Goal: Task Accomplishment & Management: Use online tool/utility

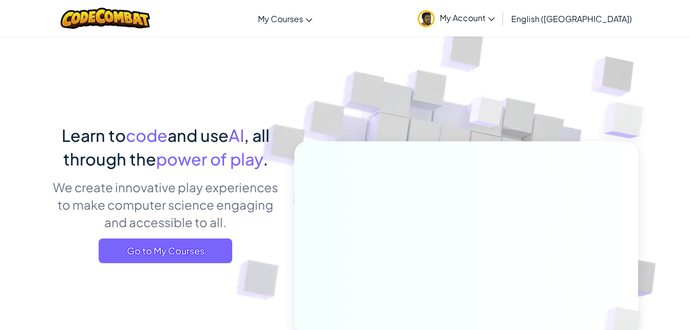
click at [495, 16] on span "My Account" at bounding box center [467, 17] width 55 height 11
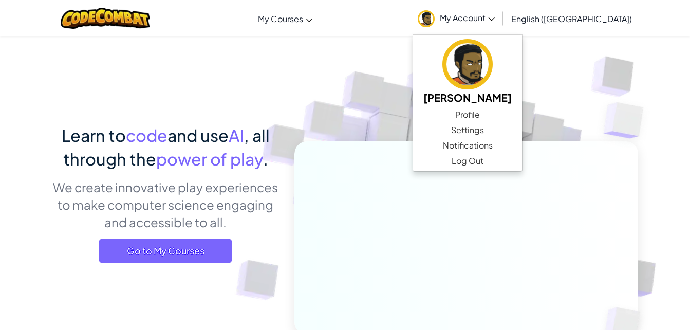
click at [385, 133] on img at bounding box center [459, 226] width 571 height 571
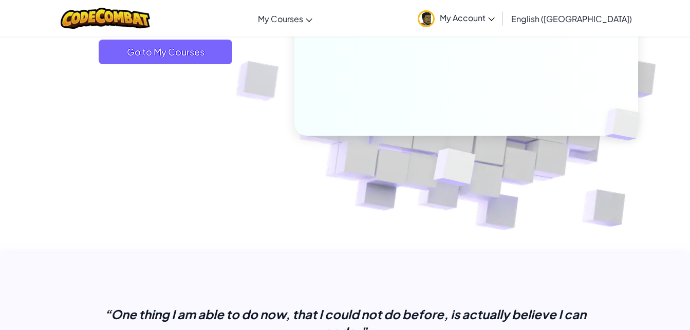
scroll to position [199, 0]
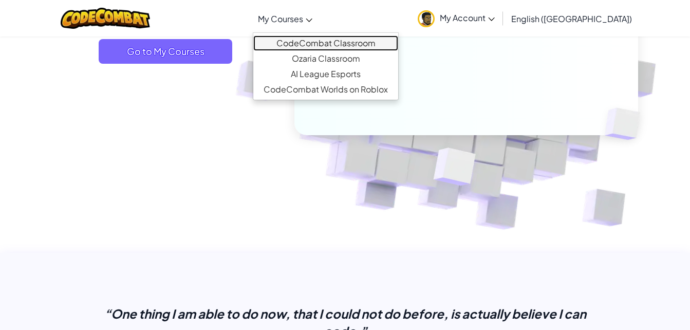
click at [337, 38] on link "CodeCombat Classroom" at bounding box center [325, 42] width 145 height 15
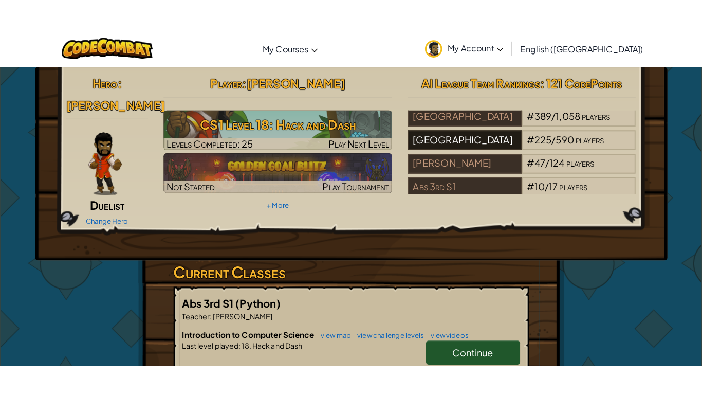
scroll to position [26, 0]
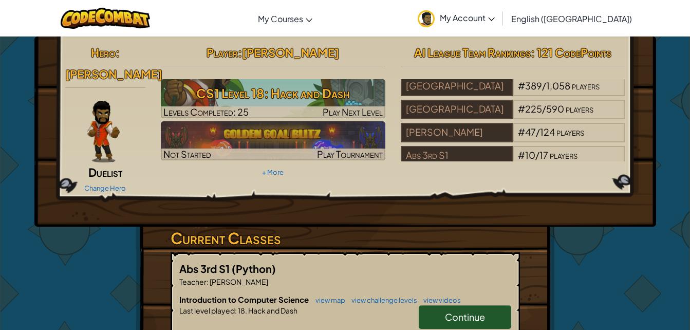
click at [471, 318] on div "Continue" at bounding box center [459, 319] width 103 height 29
click at [462, 311] on span "Continue" at bounding box center [465, 317] width 40 height 12
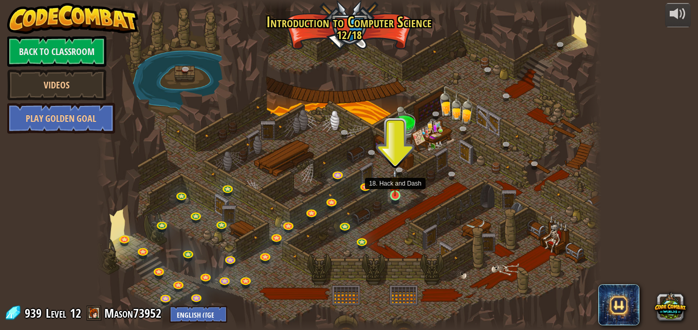
click at [390, 196] on img at bounding box center [395, 182] width 12 height 27
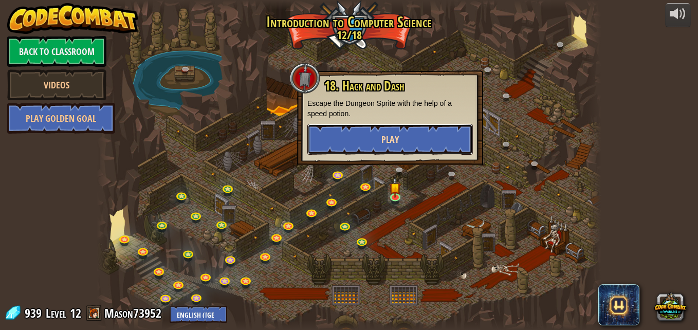
click at [425, 139] on button "Play" at bounding box center [389, 139] width 165 height 31
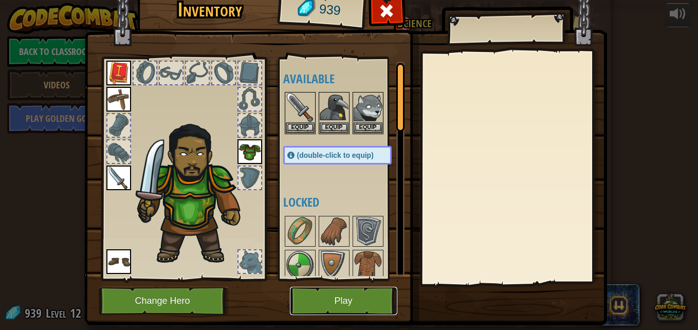
click at [327, 313] on button "Play" at bounding box center [343, 301] width 107 height 28
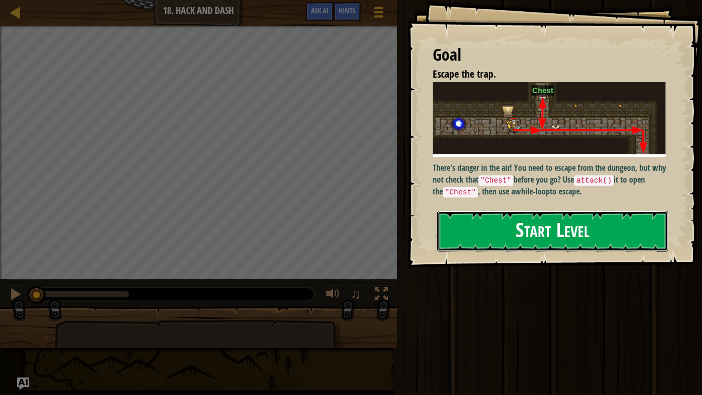
click at [575, 232] on button "Start Level" at bounding box center [552, 231] width 231 height 41
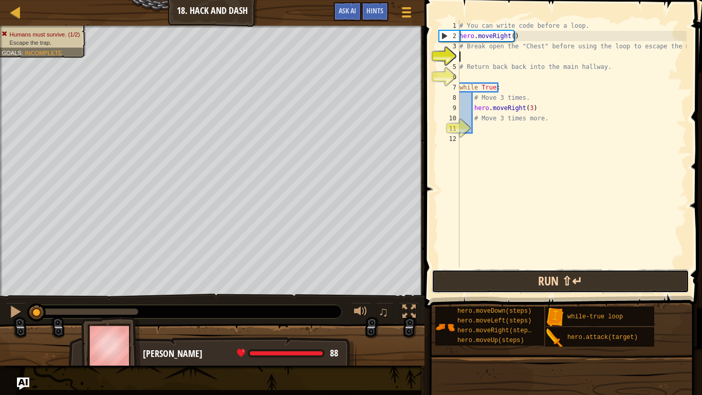
click at [575, 284] on button "Run ⇧↵" at bounding box center [560, 281] width 257 height 24
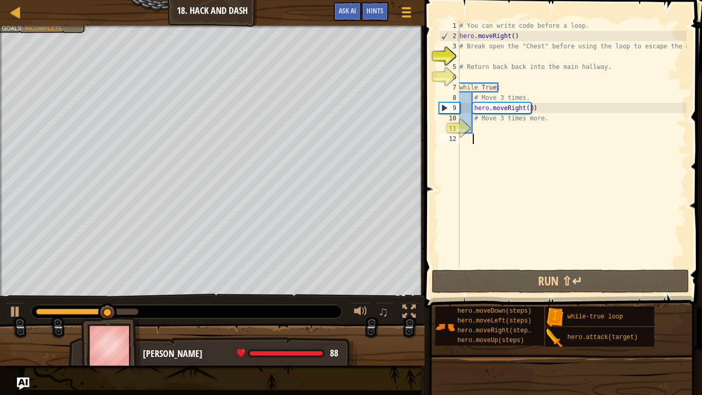
click at [492, 138] on div "# You can write code before a loop. hero . moveRight ( ) # Break open the "Ches…" at bounding box center [571, 154] width 229 height 267
click at [485, 124] on div "# You can write code before a loop. hero . moveRight ( ) # Break open the "Ches…" at bounding box center [571, 154] width 229 height 267
type textarea "m"
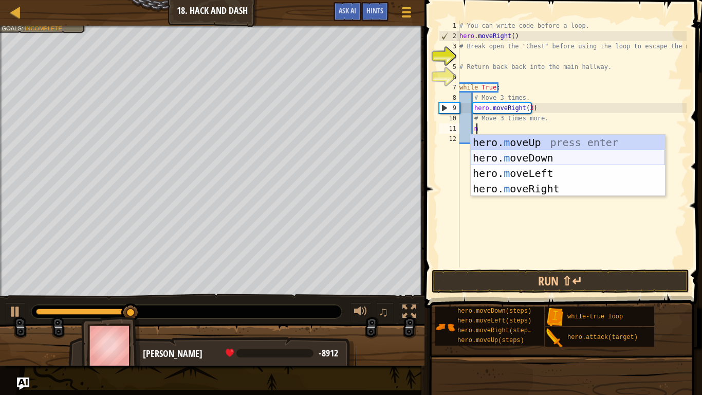
click at [504, 161] on div "hero. m oveUp press enter hero. m oveDown press enter hero. m oveLeft press ent…" at bounding box center [568, 181] width 194 height 92
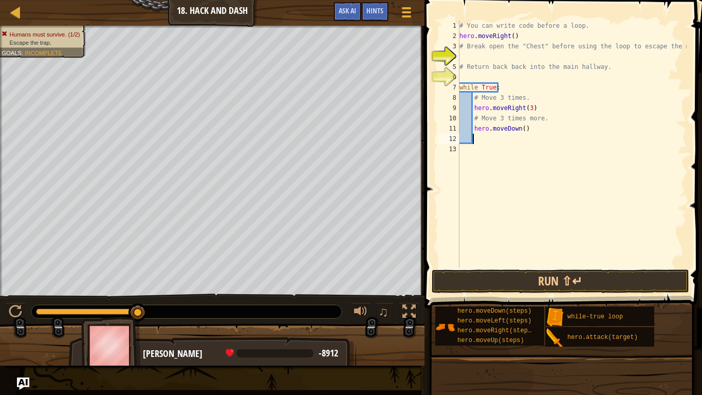
click at [519, 128] on div "# You can write code before a loop. hero . moveRight ( ) # Break open the "Ches…" at bounding box center [571, 154] width 229 height 267
type textarea "hero.moveDown(3)"
click at [522, 285] on button "Run ⇧↵" at bounding box center [560, 281] width 257 height 24
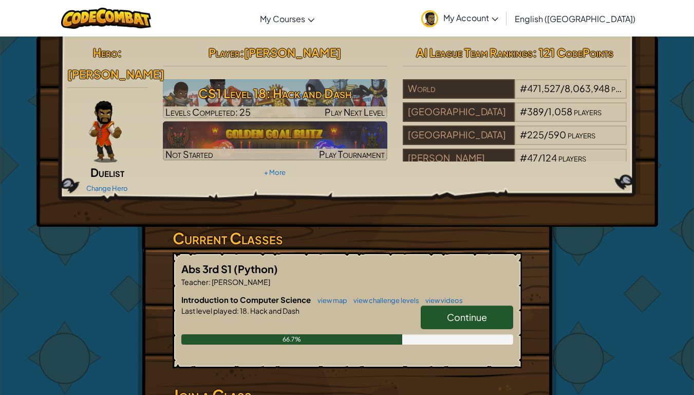
click at [451, 305] on link "Continue" at bounding box center [467, 317] width 92 height 24
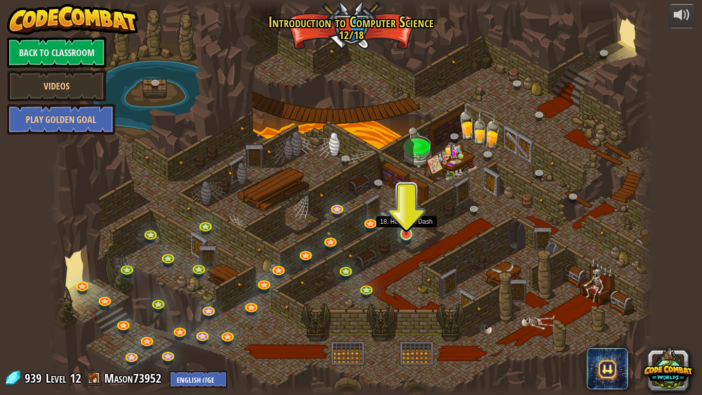
click at [405, 234] on img at bounding box center [406, 217] width 15 height 35
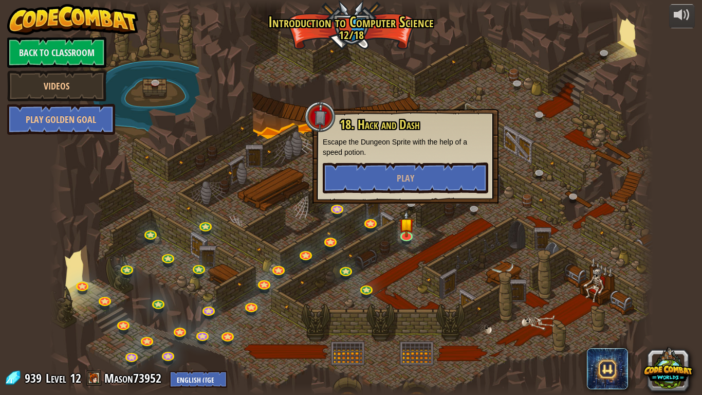
click at [422, 198] on div "18. Hack and Dash Escape the Dungeon Sprite with the help of a speed potion. Pl…" at bounding box center [405, 156] width 186 height 95
click at [423, 190] on button "Play" at bounding box center [405, 177] width 165 height 31
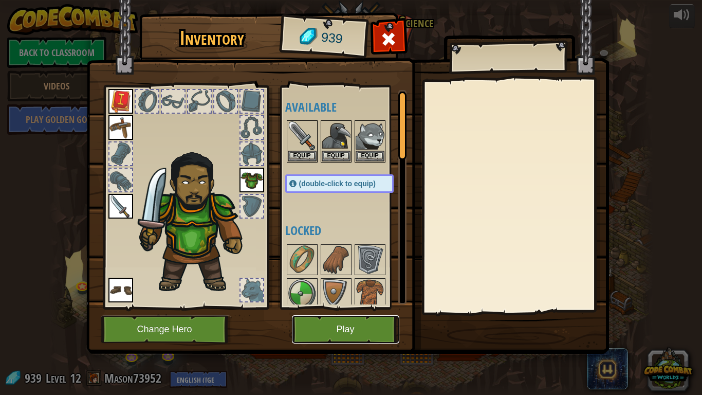
click at [369, 329] on button "Play" at bounding box center [345, 329] width 107 height 28
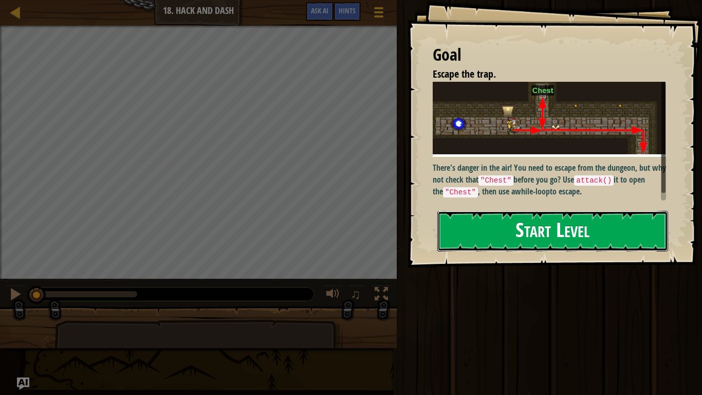
click at [559, 246] on button "Start Level" at bounding box center [552, 231] width 231 height 41
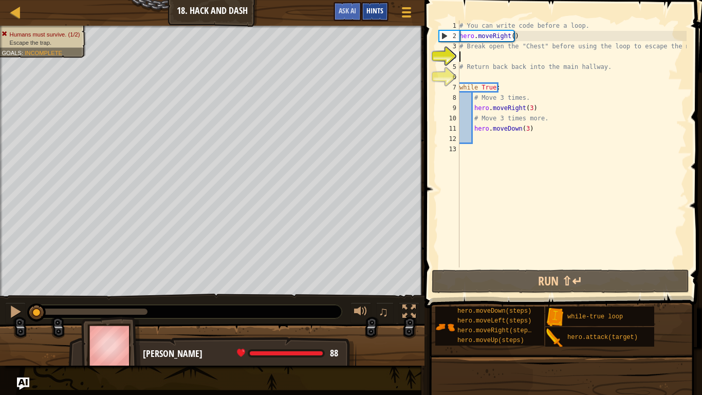
click at [376, 6] on div "Hints" at bounding box center [374, 11] width 27 height 19
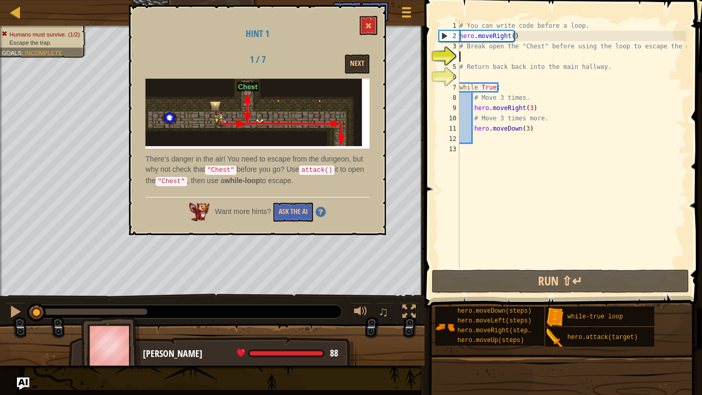
click at [378, 37] on div "Hint 1 1 / 7 Next There's danger in the air! You need to escape from the dungeo…" at bounding box center [257, 120] width 257 height 230
click at [368, 26] on span at bounding box center [368, 25] width 7 height 7
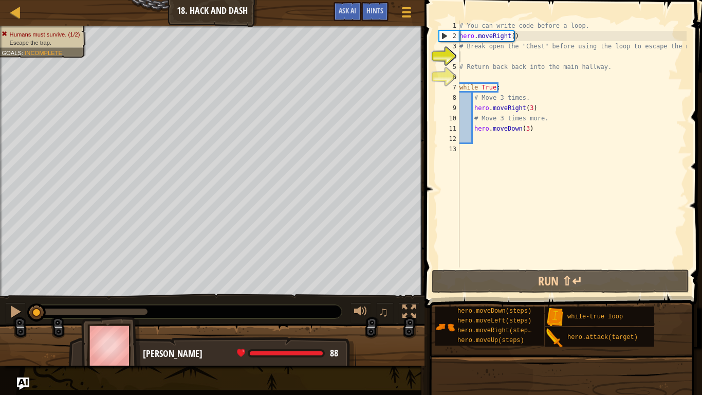
click at [532, 107] on div "# You can write code before a loop. hero . moveRight ( ) # Break open the "Ches…" at bounding box center [571, 154] width 229 height 267
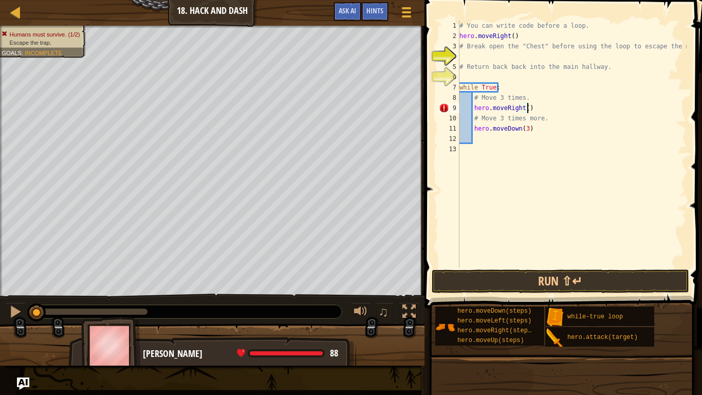
scroll to position [5, 5]
click at [501, 118] on div "# You can write code before a loop. hero . moveRight ( ) # Break open the "Ches…" at bounding box center [571, 154] width 229 height 267
click at [488, 117] on div "# You can write code before a loop. hero . moveRight ( ) # Break open the "Ches…" at bounding box center [571, 154] width 229 height 267
click at [475, 117] on div "# You can write code before a loop. hero . moveRight ( ) # Break open the "Ches…" at bounding box center [571, 154] width 229 height 267
click at [473, 118] on div "# You can write code before a loop. hero . moveRight ( ) # Break open the "Ches…" at bounding box center [571, 154] width 229 height 267
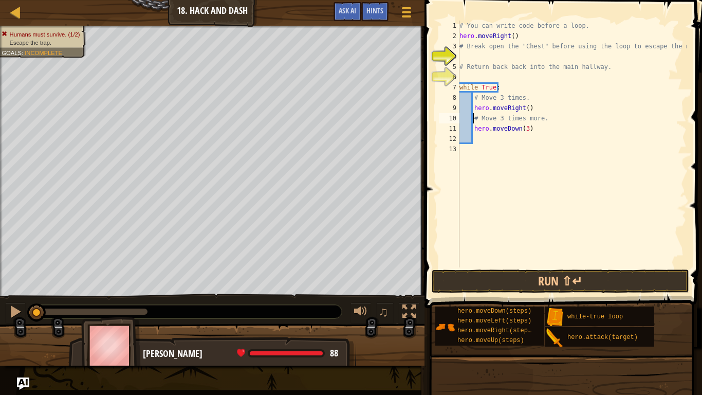
scroll to position [5, 1]
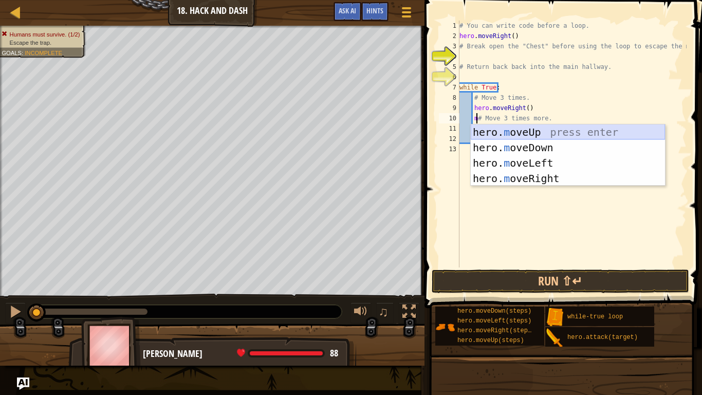
click at [519, 127] on div "hero. m oveUp press enter hero. m oveDown press enter hero. m oveLeft press ent…" at bounding box center [568, 170] width 194 height 92
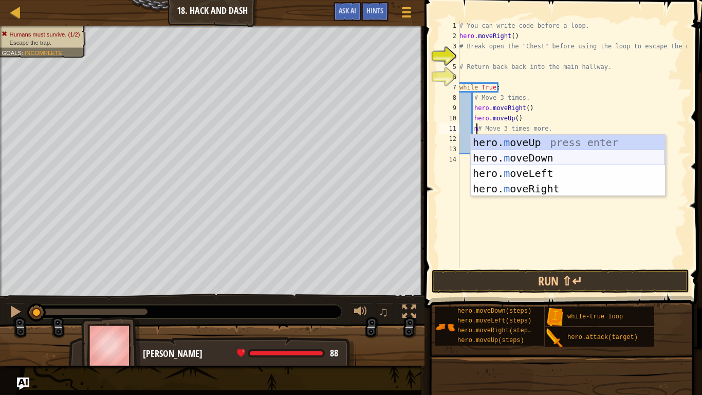
click at [568, 157] on div "hero. m oveUp press enter hero. m oveDown press enter hero. m oveLeft press ent…" at bounding box center [568, 181] width 194 height 92
type textarea "hero.moveDown()# Move 3 times more."
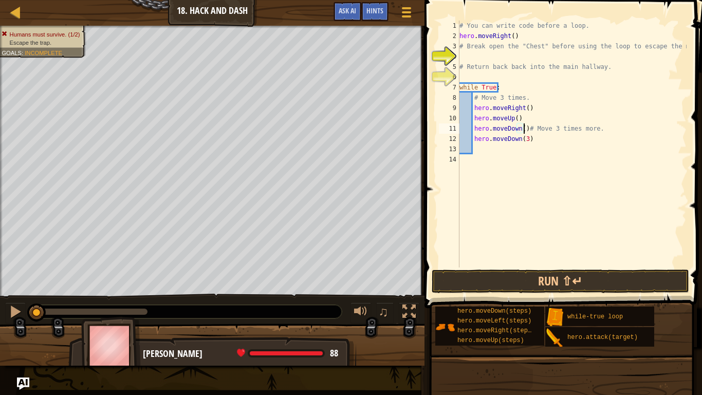
click at [466, 56] on div "# You can write code before a loop. hero . moveRight ( ) # Break open the "Ches…" at bounding box center [571, 154] width 229 height 267
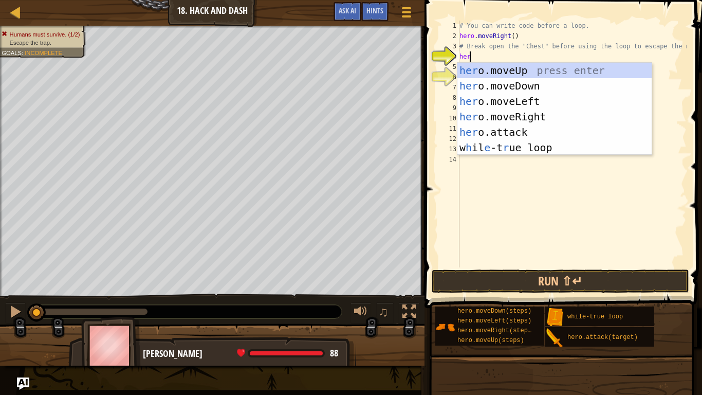
type textarea "hero"
click at [501, 70] on div "hero .moveUp press enter hero .moveDown press enter hero .moveLeft press enter …" at bounding box center [554, 124] width 194 height 123
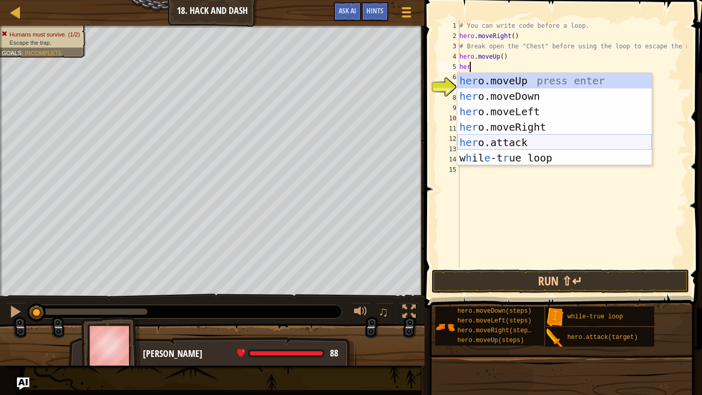
click at [504, 137] on div "her o.moveUp press enter her o.moveDown press enter her o.moveLeft press enter …" at bounding box center [554, 134] width 194 height 123
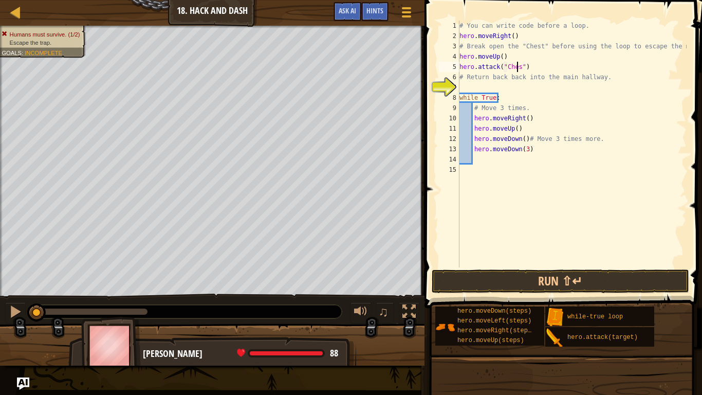
scroll to position [5, 5]
type textarea "# Return back back into the main hallway."
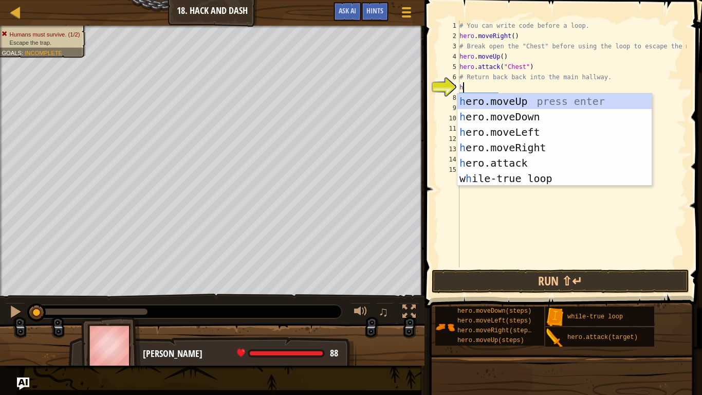
type textarea "her"
click at [518, 114] on div "her o.moveUp press enter her o.moveDown press enter her o.moveLeft press enter …" at bounding box center [554, 155] width 194 height 123
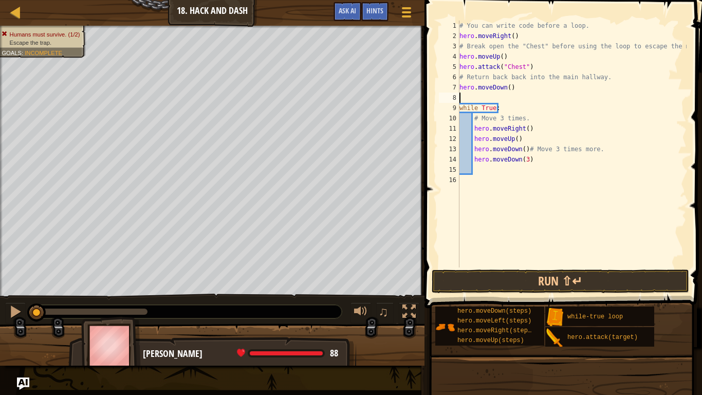
click at [535, 157] on div "# You can write code before a loop. hero . moveRight ( ) # Break open the "Ches…" at bounding box center [571, 154] width 229 height 267
type textarea "h"
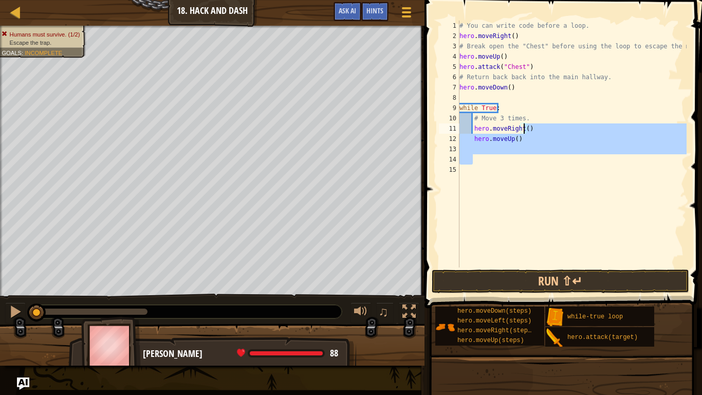
drag, startPoint x: 535, startPoint y: 157, endPoint x: 523, endPoint y: 130, distance: 29.2
click at [523, 130] on div "# You can write code before a loop. hero . moveRight ( ) # Break open the "Ches…" at bounding box center [571, 154] width 229 height 267
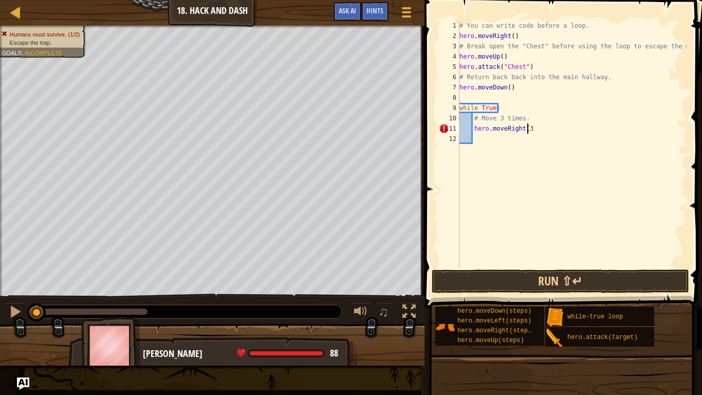
type textarea "hero.moveRight(3)"
type textarea "h"
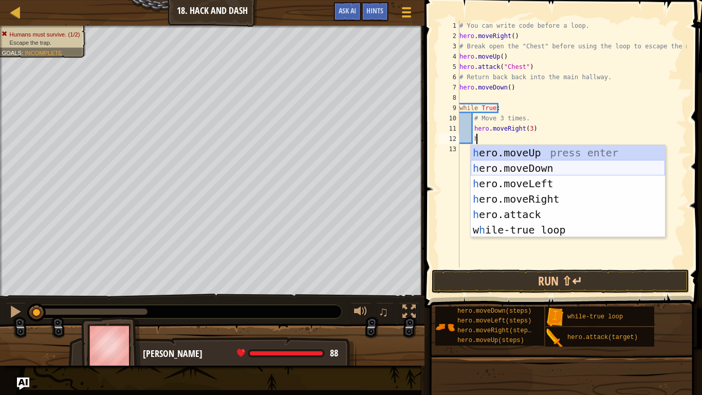
click at [532, 167] on div "h ero.moveUp press enter h ero.moveDown press enter h ero.moveLeft press enter …" at bounding box center [568, 206] width 194 height 123
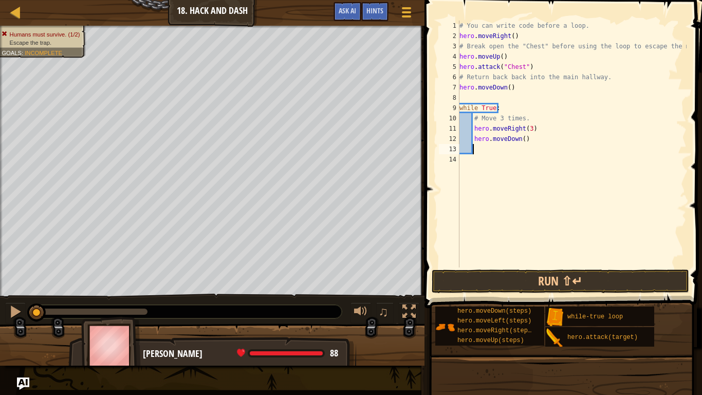
click at [519, 140] on div "# You can write code before a loop. hero . moveRight ( ) # Break open the "Ches…" at bounding box center [571, 154] width 229 height 267
type textarea "hero.moveDown(3)"
click at [527, 173] on div "# You can write code before a loop. hero . moveRight ( ) # Break open the "Ches…" at bounding box center [571, 154] width 229 height 267
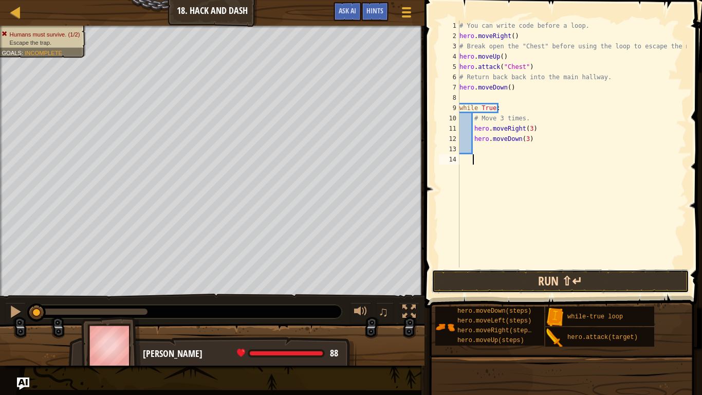
click at [641, 272] on button "Run ⇧↵" at bounding box center [560, 281] width 257 height 24
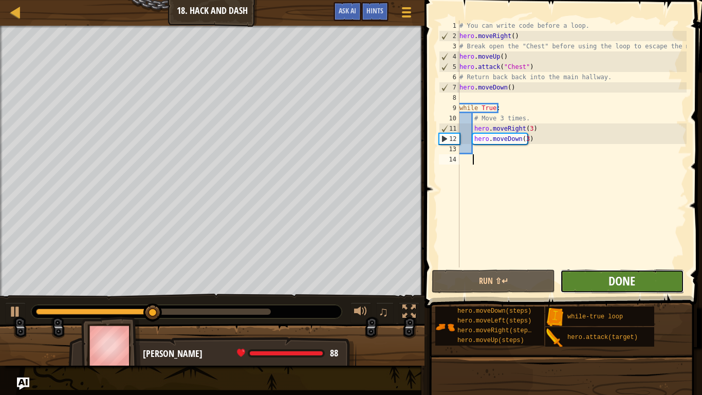
click at [627, 283] on span "Done" at bounding box center [621, 280] width 27 height 16
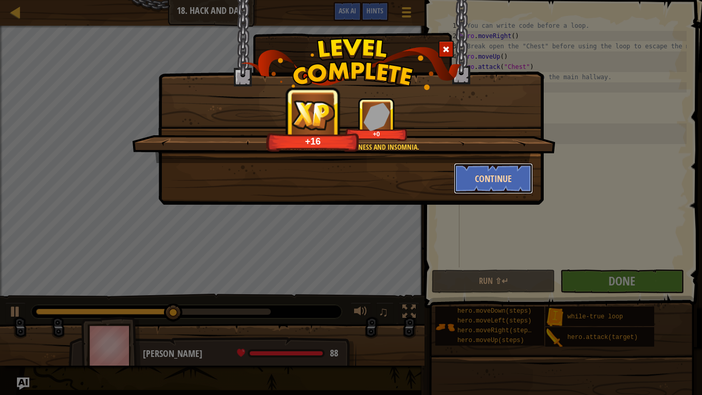
click at [491, 177] on button "Continue" at bounding box center [494, 178] width 80 height 31
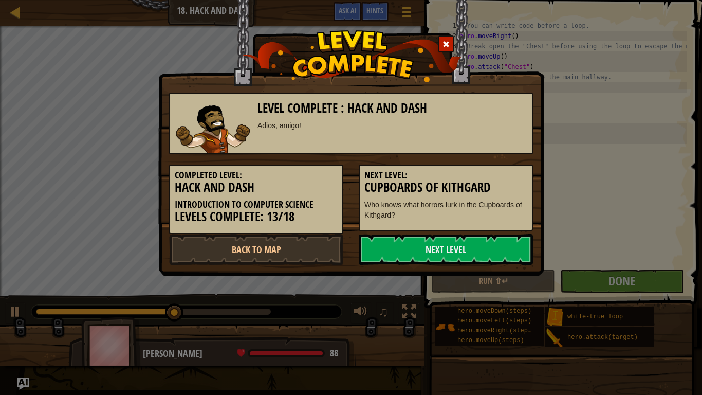
click at [518, 189] on h3 "Cupboards of Kithgard" at bounding box center [445, 187] width 163 height 14
click at [502, 175] on h5 "Next Level:" at bounding box center [445, 175] width 163 height 10
click at [506, 257] on link "Next Level" at bounding box center [446, 249] width 174 height 31
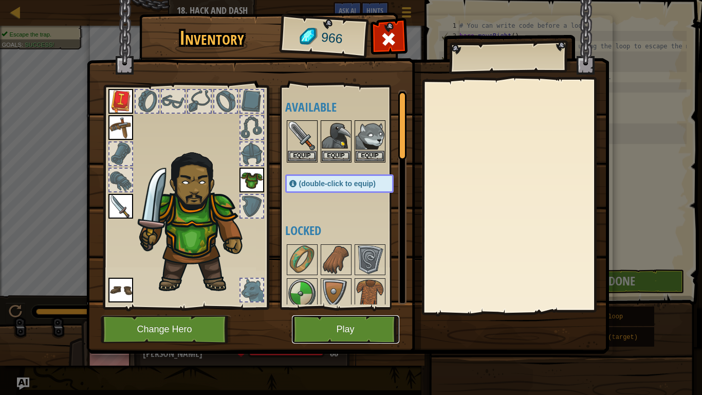
click at [324, 324] on button "Play" at bounding box center [345, 329] width 107 height 28
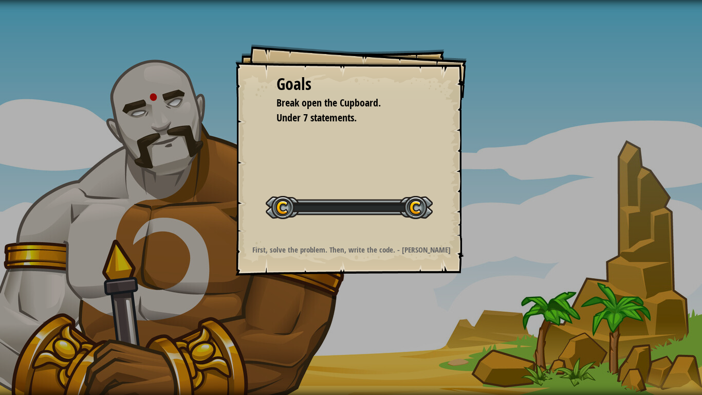
click at [332, 326] on div "Goals Break open the Cupboard. Under 7 statements. Start Level Error loading fr…" at bounding box center [351, 197] width 702 height 395
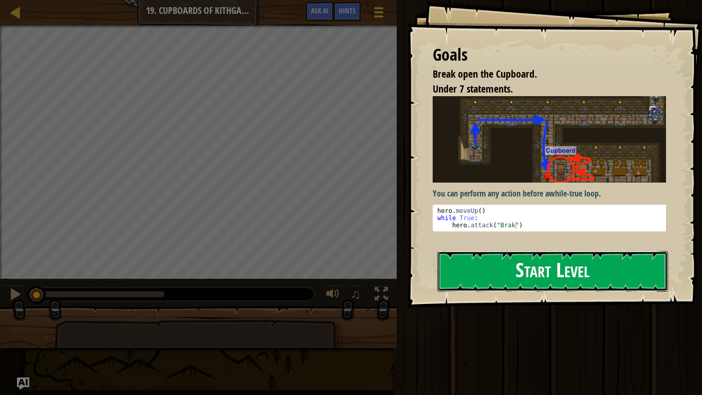
click at [626, 268] on button "Start Level" at bounding box center [552, 271] width 231 height 41
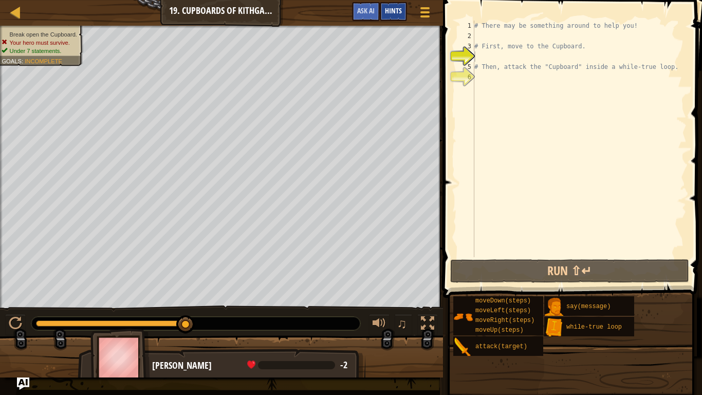
click at [395, 13] on span "Hints" at bounding box center [393, 11] width 17 height 10
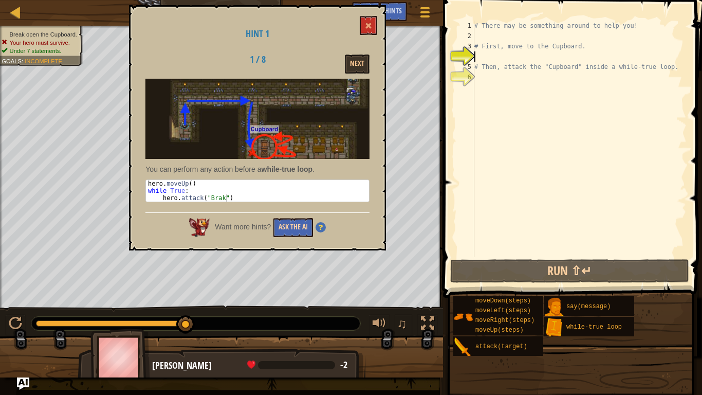
type textarea "m"
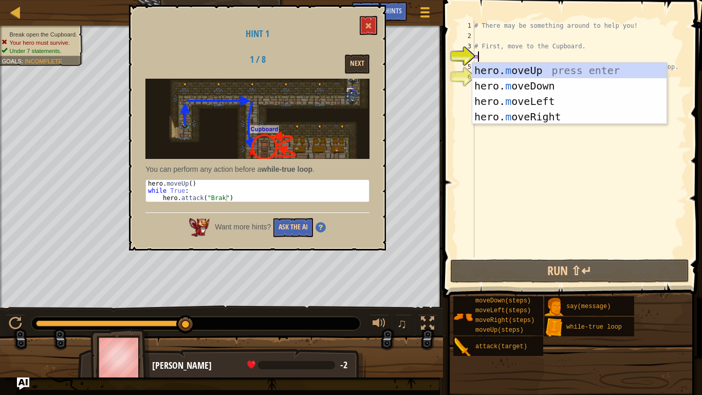
scroll to position [5, 0]
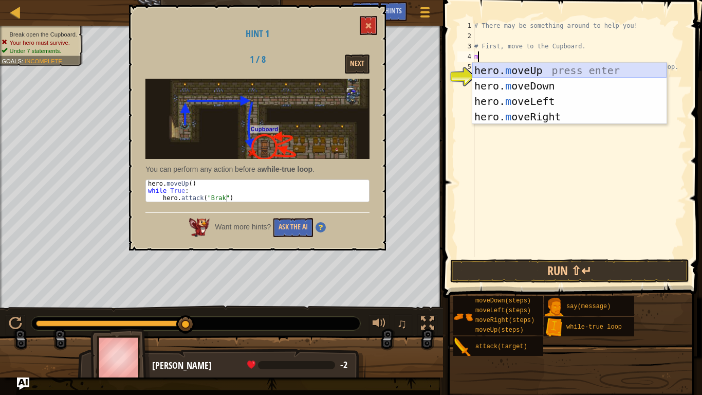
click at [561, 70] on div "hero. m oveUp press enter hero. m oveDown press enter hero. m oveLeft press ent…" at bounding box center [569, 109] width 194 height 92
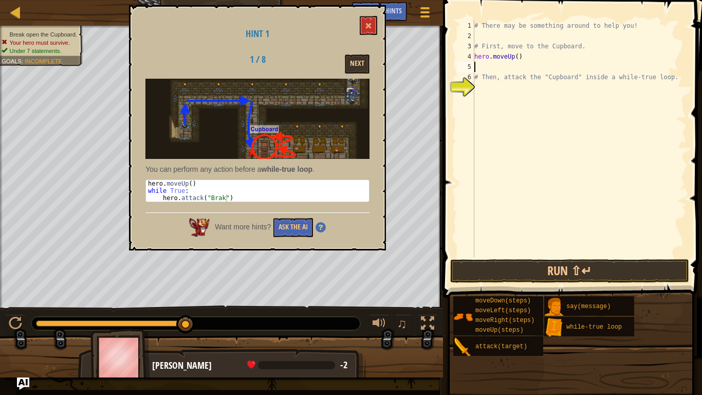
type textarea "w"
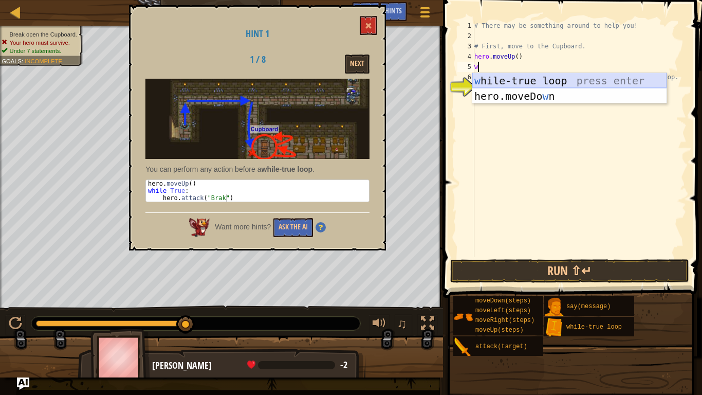
click at [512, 80] on div "w [PERSON_NAME]-true loop press enter hero.moveDo w n press enter" at bounding box center [569, 104] width 194 height 62
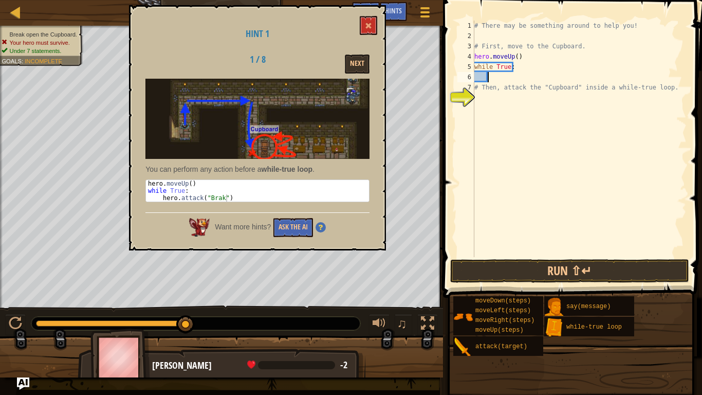
scroll to position [5, 1]
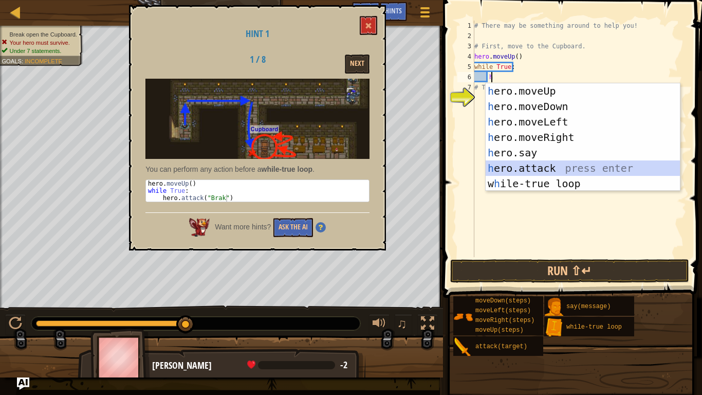
click at [553, 163] on div "h ero.moveUp press enter h ero.moveDown press enter h ero.moveLeft press enter …" at bounding box center [583, 152] width 194 height 139
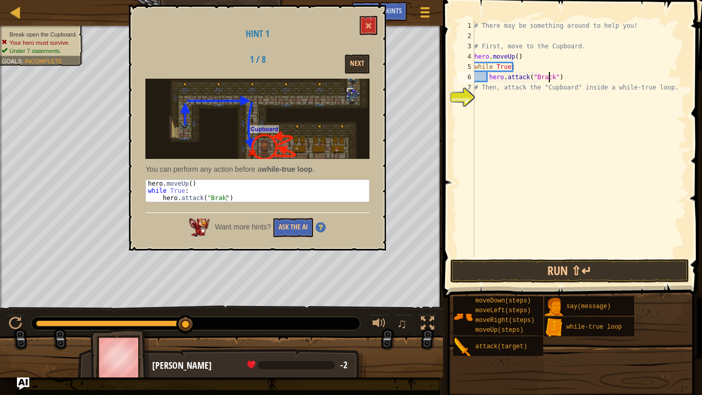
scroll to position [5, 6]
click at [566, 274] on button "Run ⇧↵" at bounding box center [569, 271] width 239 height 24
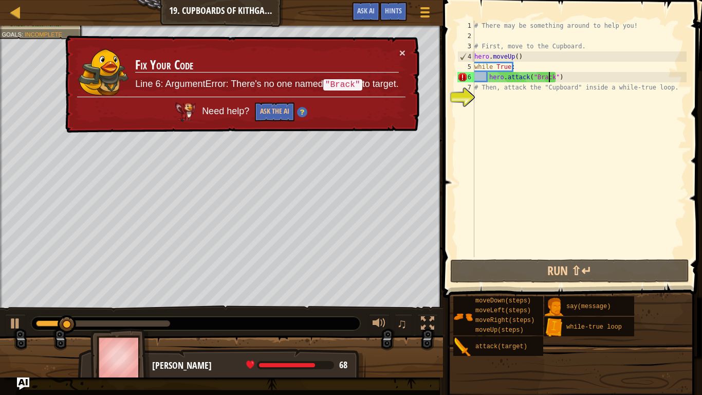
click at [488, 78] on div "# There may be something around to help you! # First, move to the Cupboard. her…" at bounding box center [579, 149] width 214 height 257
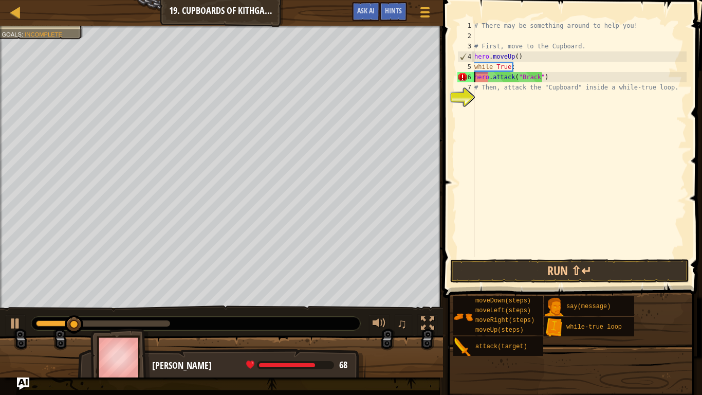
scroll to position [5, 5]
type textarea "hero.attack("Brack")"
click at [492, 138] on div "# There may be something around to help you! # First, move to the Cupboard. her…" at bounding box center [579, 149] width 214 height 257
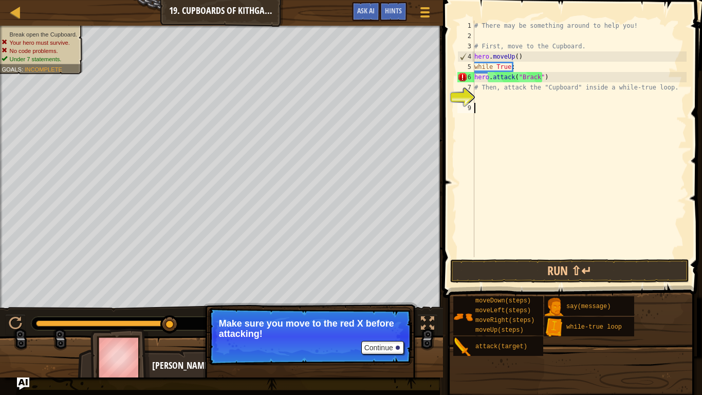
click at [557, 81] on div "# There may be something around to help you! # First, move to the Cupboard. her…" at bounding box center [579, 149] width 214 height 257
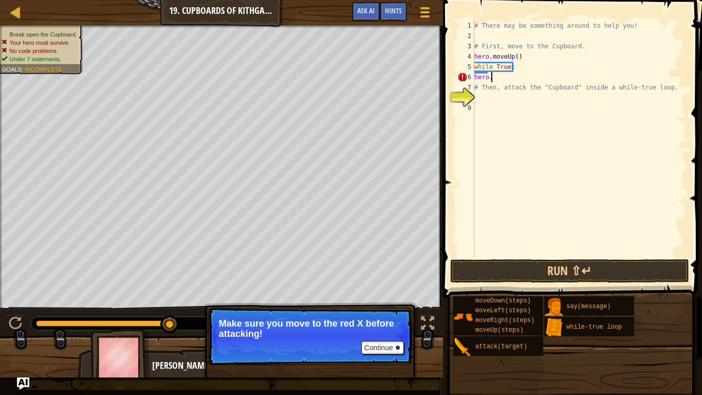
type textarea "h"
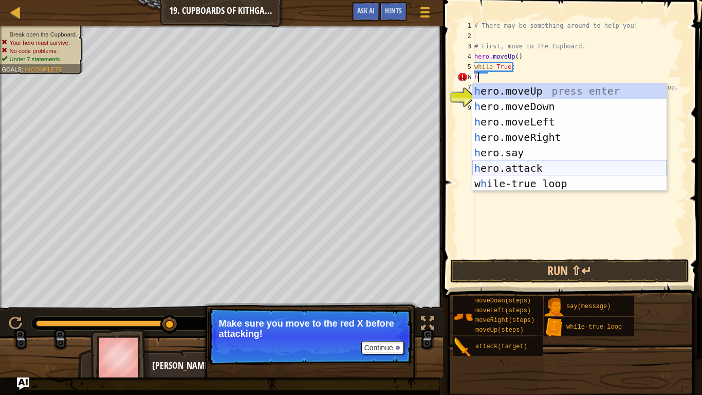
click at [530, 171] on div "h ero.moveUp press enter h ero.moveDown press enter h ero.moveLeft press enter …" at bounding box center [569, 152] width 194 height 139
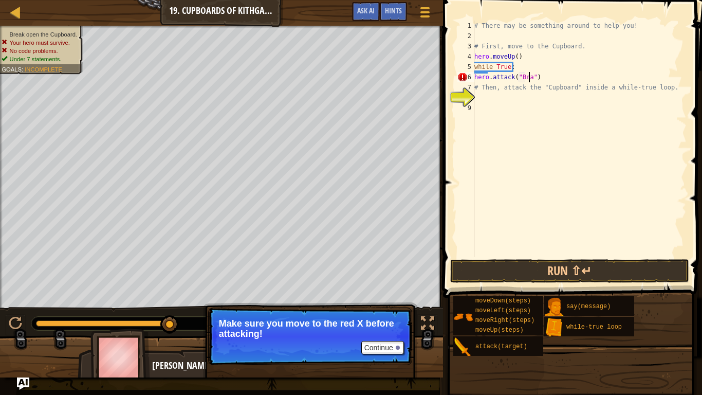
scroll to position [5, 5]
click at [612, 280] on button "Run ⇧↵" at bounding box center [569, 271] width 239 height 24
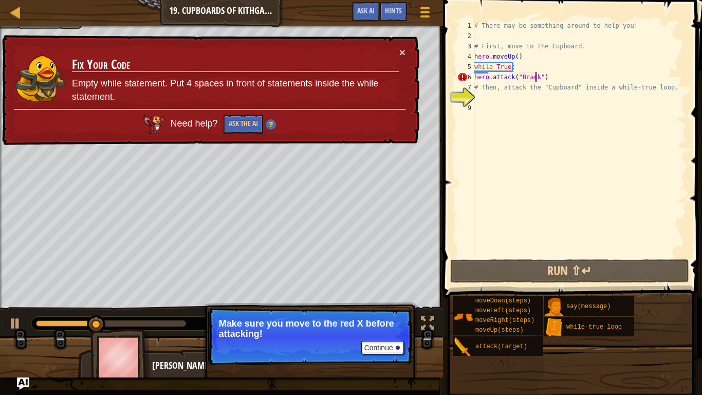
click at [474, 78] on div "6" at bounding box center [465, 77] width 17 height 10
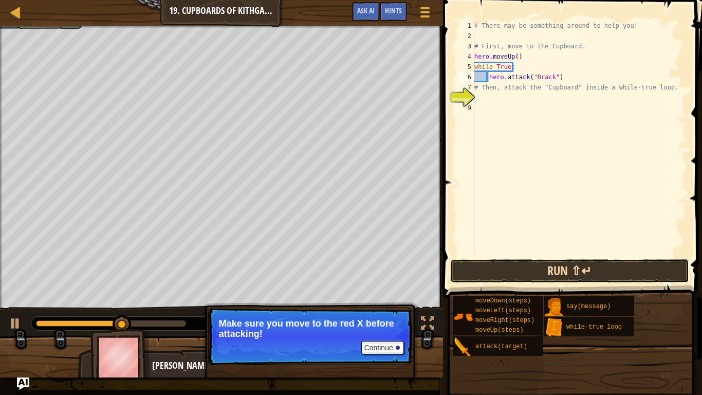
click at [558, 264] on button "Run ⇧↵" at bounding box center [569, 271] width 239 height 24
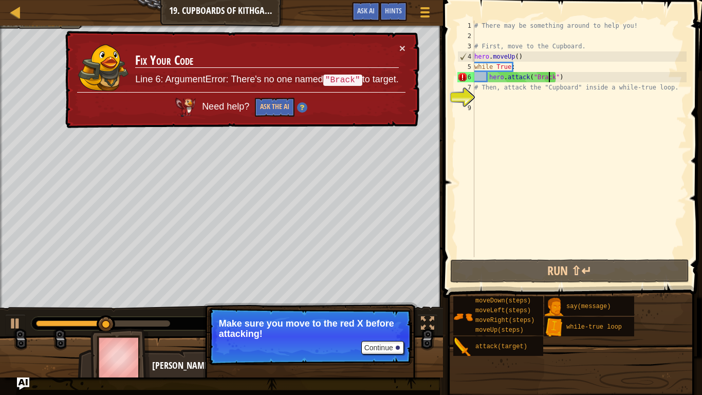
click at [548, 76] on div "# There may be something around to help you! # First, move to the Cupboard. her…" at bounding box center [579, 149] width 214 height 257
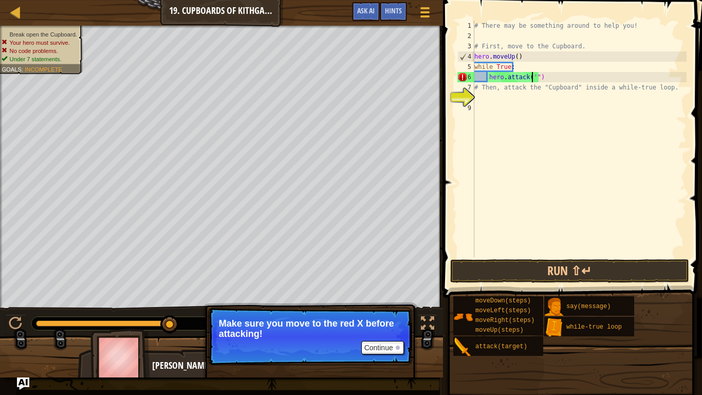
click at [548, 76] on div "# There may be something around to help you! # First, move to the Cupboard. her…" at bounding box center [579, 149] width 214 height 257
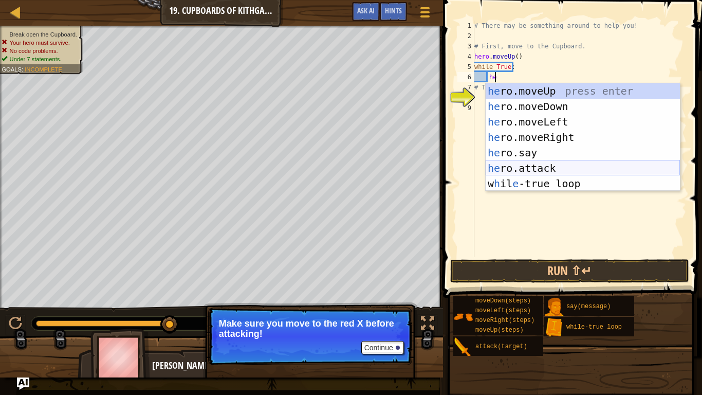
click at [555, 166] on div "he ro.moveUp press enter he ro.moveDown press enter he ro.moveLeft press enter …" at bounding box center [583, 152] width 194 height 139
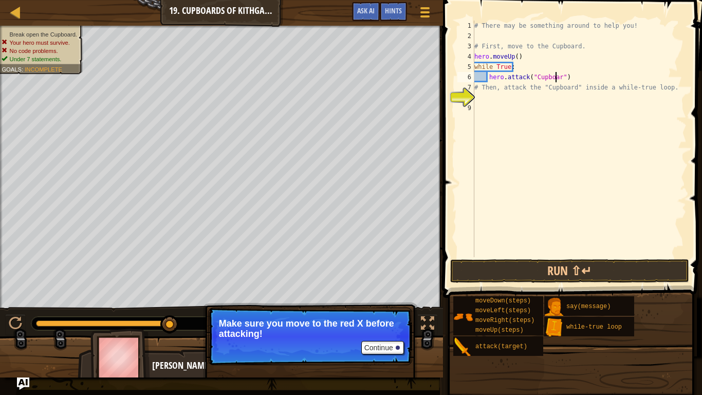
scroll to position [5, 7]
type textarea "hero.attack("Cupboard")"
click at [587, 281] on button "Run ⇧↵" at bounding box center [569, 271] width 239 height 24
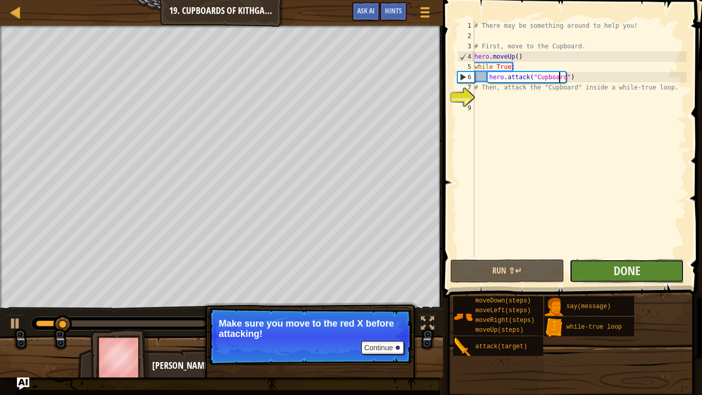
click at [661, 265] on button "Done" at bounding box center [626, 271] width 115 height 24
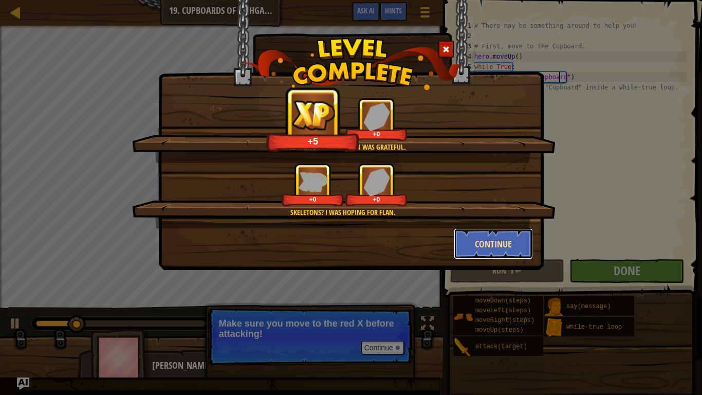
click at [491, 258] on button "Continue" at bounding box center [494, 243] width 80 height 31
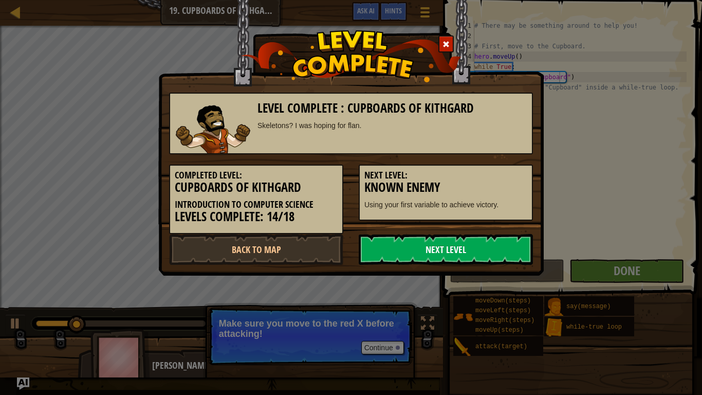
click at [510, 245] on link "Next Level" at bounding box center [446, 249] width 174 height 31
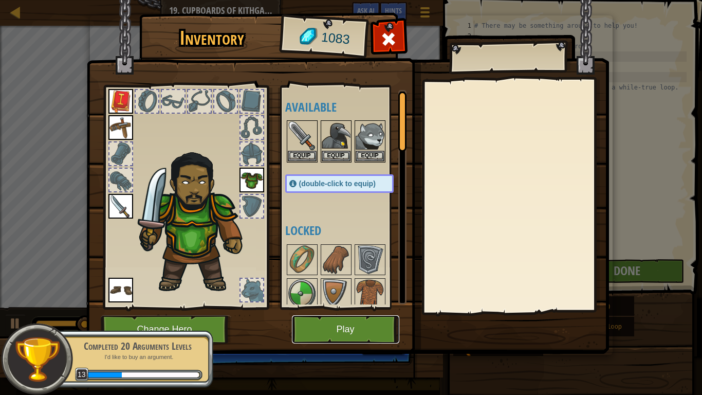
click at [374, 329] on button "Play" at bounding box center [345, 329] width 107 height 28
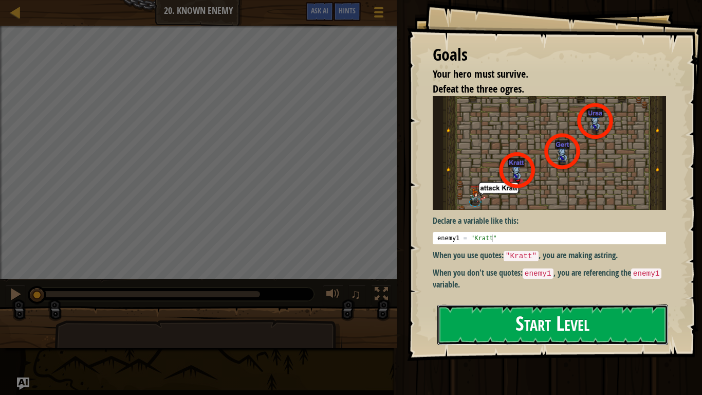
click at [568, 329] on button "Start Level" at bounding box center [552, 324] width 231 height 41
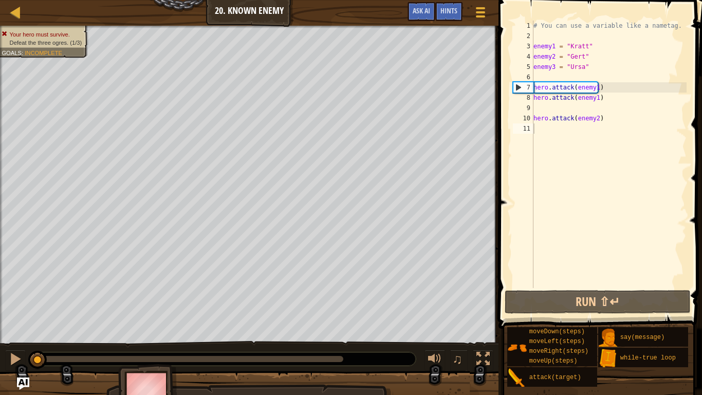
click at [592, 87] on div "# You can use a variable like a nametag. enemy1 = "[PERSON_NAME]" enemy2 = "[PE…" at bounding box center [608, 165] width 155 height 288
click at [589, 87] on div "# You can use a variable like a nametag. enemy1 = "[PERSON_NAME]" enemy2 = "[PE…" at bounding box center [608, 165] width 155 height 288
click at [588, 88] on div "# You can use a variable like a nametag. enemy1 = "[PERSON_NAME]" enemy2 = "[PE…" at bounding box center [608, 165] width 155 height 288
click at [590, 87] on div "# You can use a variable like a nametag. enemy1 = "[PERSON_NAME]" enemy2 = "[PE…" at bounding box center [608, 165] width 155 height 288
click at [592, 86] on div "# You can use a variable like a nametag. enemy1 = "[PERSON_NAME]" enemy2 = "[PE…" at bounding box center [608, 165] width 155 height 288
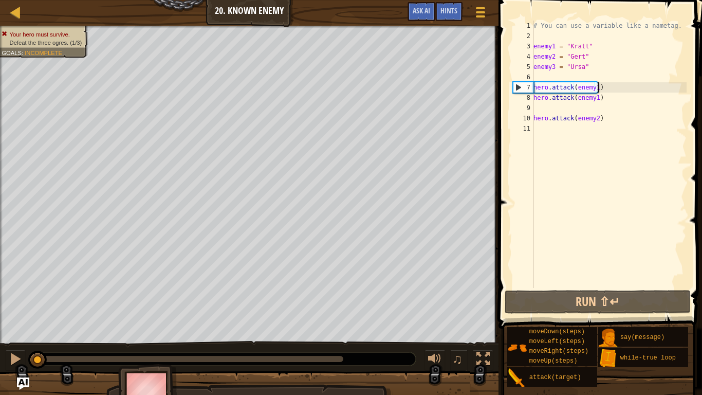
click at [596, 88] on div "# You can use a variable like a nametag. enemy1 = "[PERSON_NAME]" enemy2 = "[PE…" at bounding box center [608, 165] width 155 height 288
click at [591, 87] on div "# You can use a variable like a nametag. enemy1 = "[PERSON_NAME]" enemy2 = "[PE…" at bounding box center [608, 165] width 155 height 288
click at [592, 86] on div "# You can use a variable like a nametag. enemy1 = "[PERSON_NAME]" enemy2 = "[PE…" at bounding box center [608, 165] width 155 height 288
click at [595, 86] on div "# You can use a variable like a nametag. enemy1 = "[PERSON_NAME]" enemy2 = "[PE…" at bounding box center [608, 165] width 155 height 288
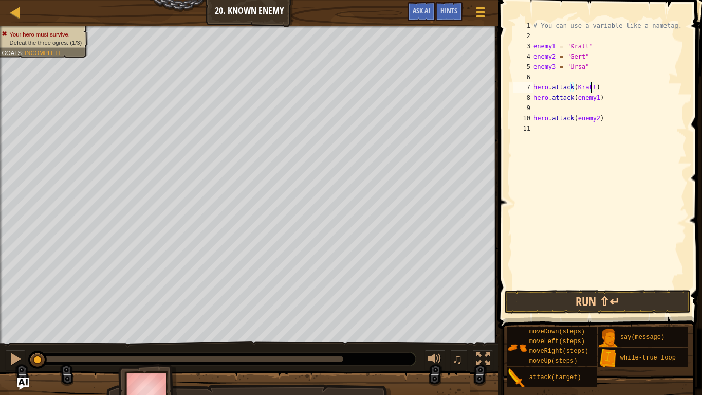
scroll to position [5, 5]
click at [572, 84] on div "# You can use a variable like a nametag. enemy1 = "[PERSON_NAME]" enemy2 = "[PE…" at bounding box center [608, 165] width 155 height 288
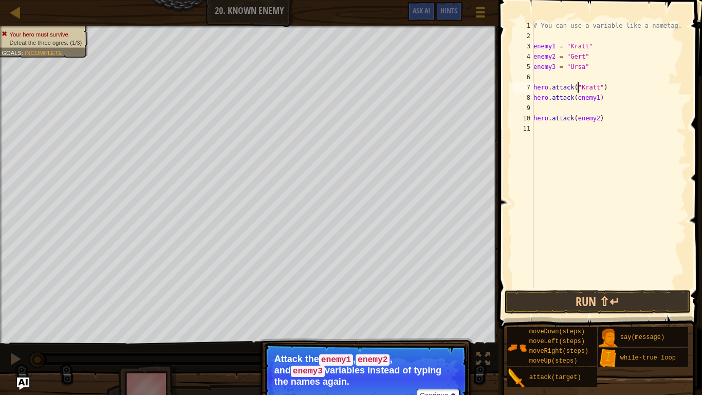
click at [596, 89] on div "# You can use a variable like a nametag. enemy1 = "[PERSON_NAME]" enemy2 = "[PE…" at bounding box center [608, 165] width 155 height 288
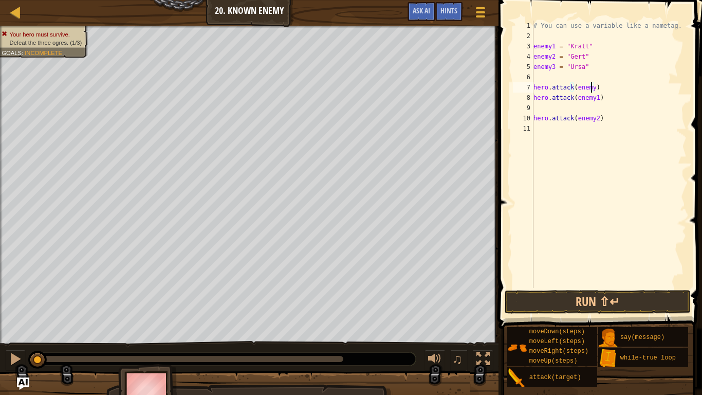
scroll to position [5, 5]
type textarea "hero.attack(enemy1)"
click at [638, 305] on button "Run ⇧↵" at bounding box center [597, 302] width 185 height 24
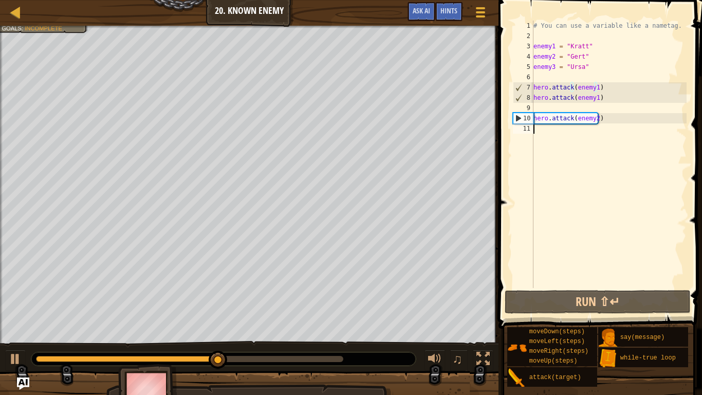
click at [538, 131] on div "# You can use a variable like a nametag. enemy1 = "[PERSON_NAME]" enemy2 = "[PE…" at bounding box center [608, 165] width 155 height 288
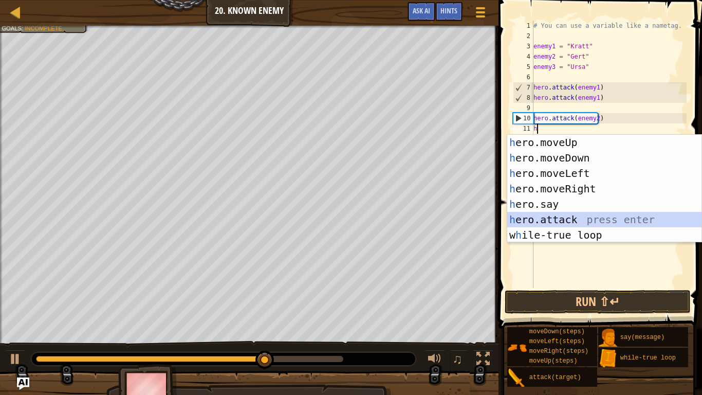
click at [560, 217] on div "h ero.moveUp press enter h ero.moveDown press enter h ero.moveLeft press enter …" at bounding box center [604, 204] width 194 height 139
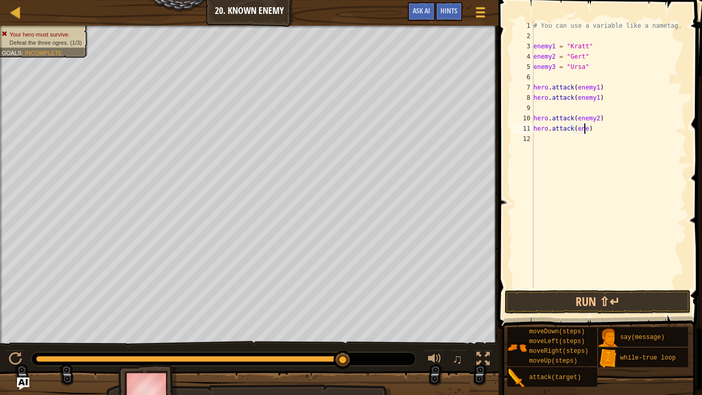
scroll to position [5, 4]
type textarea "hero.attack(enemy2)"
click at [538, 146] on div "# You can use a variable like a nametag. enemy1 = "[PERSON_NAME]" enemy2 = "[PE…" at bounding box center [608, 165] width 155 height 288
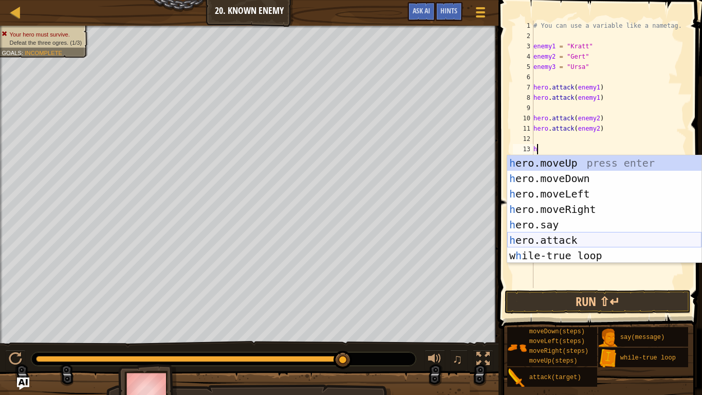
click at [559, 241] on div "h ero.moveUp press enter h ero.moveDown press enter h ero.moveLeft press enter …" at bounding box center [604, 224] width 194 height 139
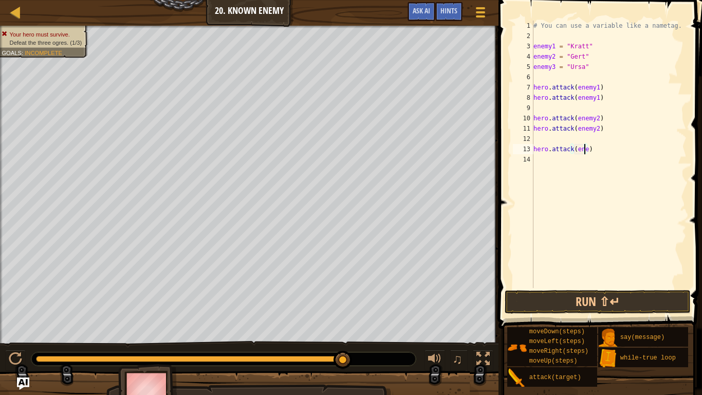
scroll to position [5, 4]
type textarea "hero.attack(enemy3)"
click at [545, 160] on div "# You can use a variable like a nametag. enemy1 = "[PERSON_NAME]" enemy2 = "[PE…" at bounding box center [608, 165] width 155 height 288
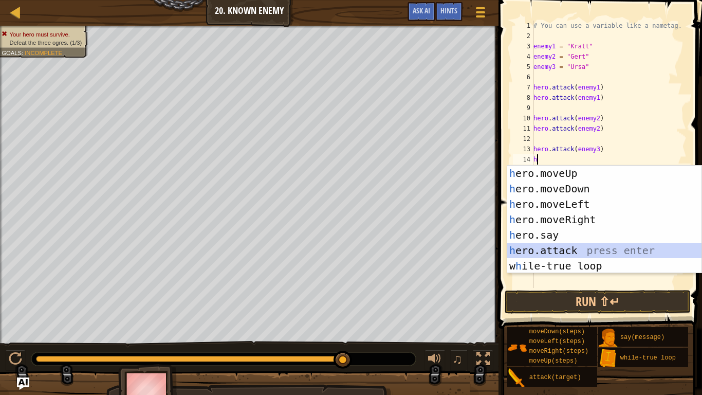
click at [555, 250] on div "h ero.moveUp press enter h ero.moveDown press enter h ero.moveLeft press enter …" at bounding box center [604, 234] width 194 height 139
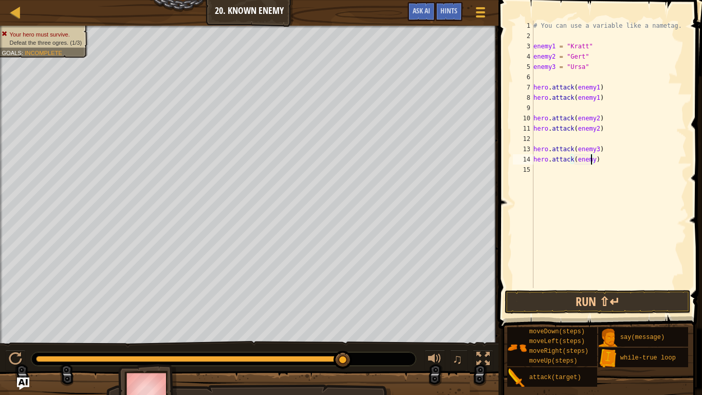
scroll to position [5, 5]
type textarea "hero.attack(enemy3)"
click at [608, 302] on button "Run ⇧↵" at bounding box center [597, 302] width 185 height 24
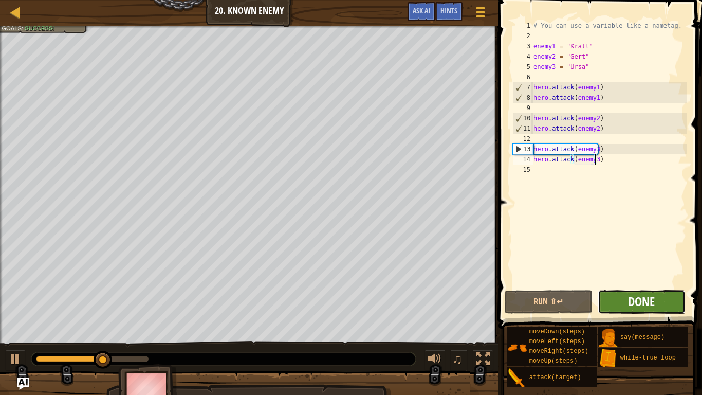
click at [643, 303] on span "Done" at bounding box center [641, 301] width 27 height 16
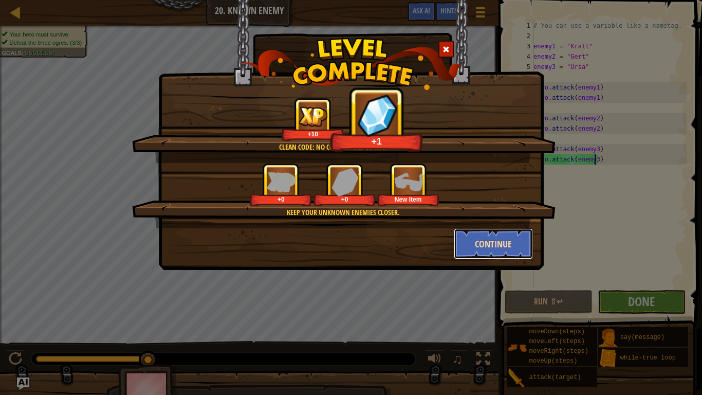
click at [492, 254] on button "Continue" at bounding box center [494, 243] width 80 height 31
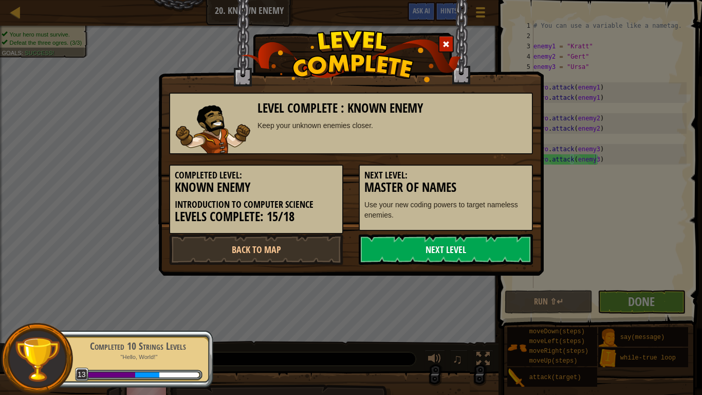
click at [484, 250] on link "Next Level" at bounding box center [446, 249] width 174 height 31
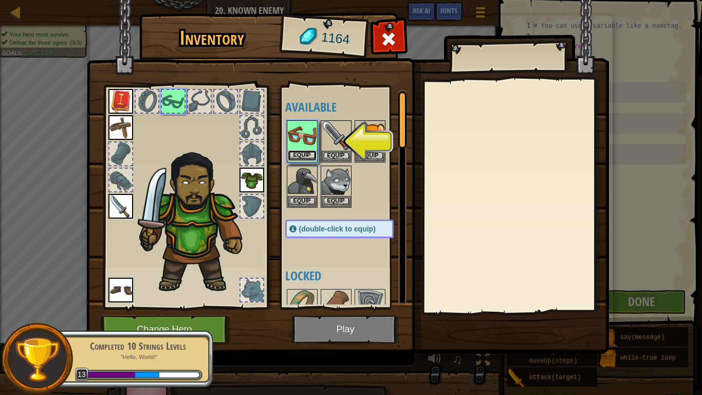
click at [297, 158] on button "Equip" at bounding box center [302, 155] width 29 height 11
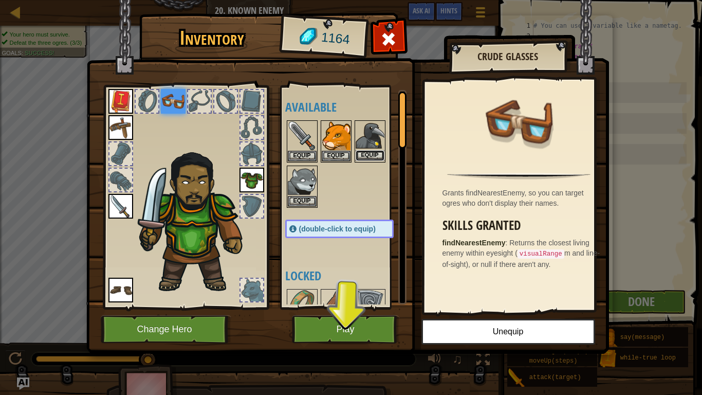
click at [374, 156] on button "Equip" at bounding box center [370, 155] width 29 height 11
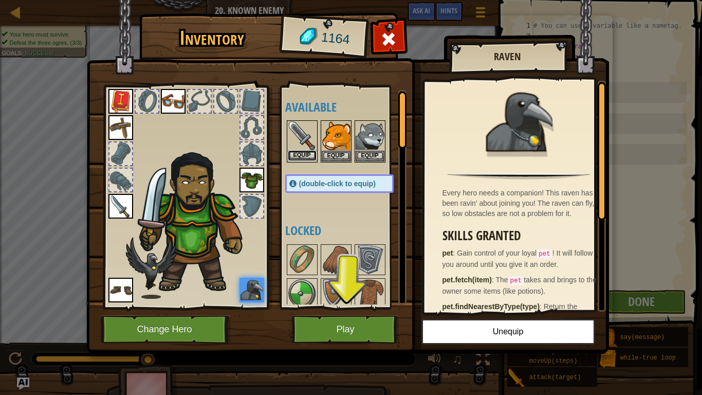
drag, startPoint x: 339, startPoint y: 157, endPoint x: 300, endPoint y: 156, distance: 39.6
click at [300, 156] on button "Equip" at bounding box center [302, 155] width 29 height 11
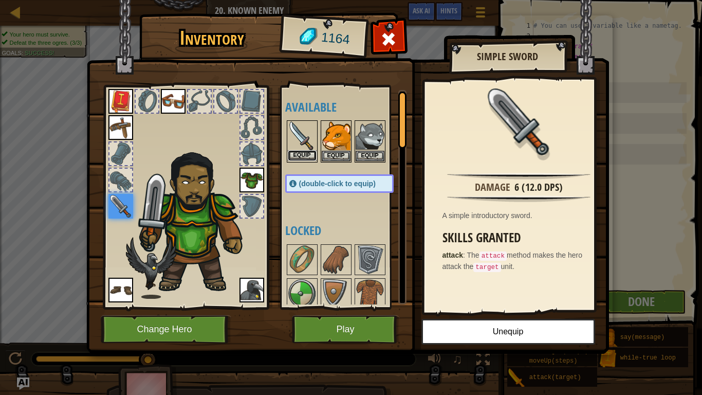
click at [308, 153] on button "Equip" at bounding box center [302, 155] width 29 height 11
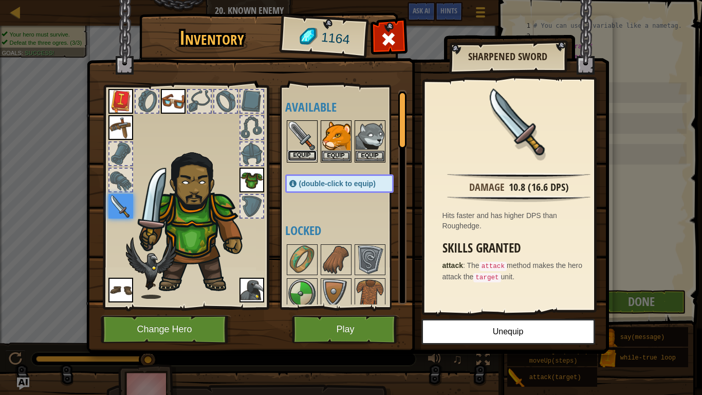
click at [306, 154] on button "Equip" at bounding box center [302, 155] width 29 height 11
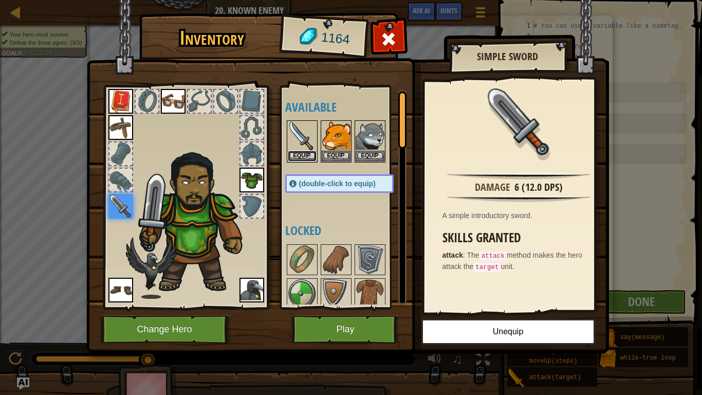
click at [306, 154] on button "Equip" at bounding box center [302, 156] width 29 height 11
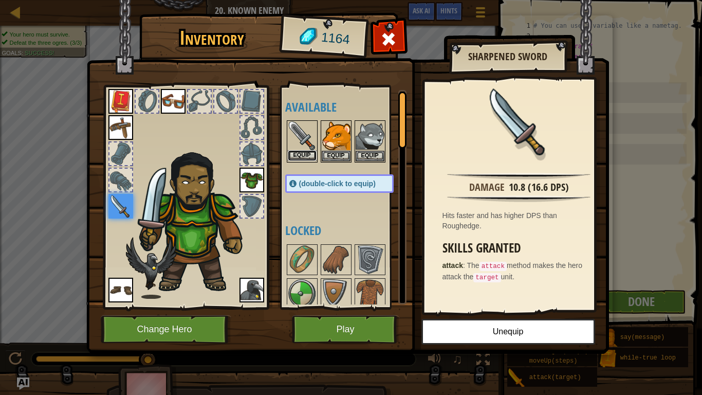
click at [306, 154] on button "Equip" at bounding box center [302, 155] width 29 height 11
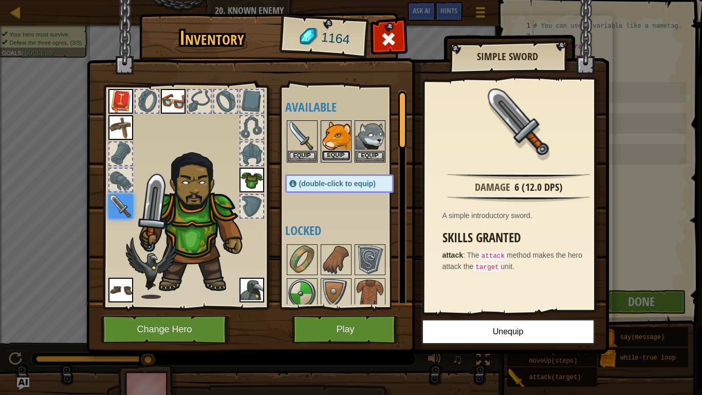
click at [339, 153] on button "Equip" at bounding box center [336, 155] width 29 height 11
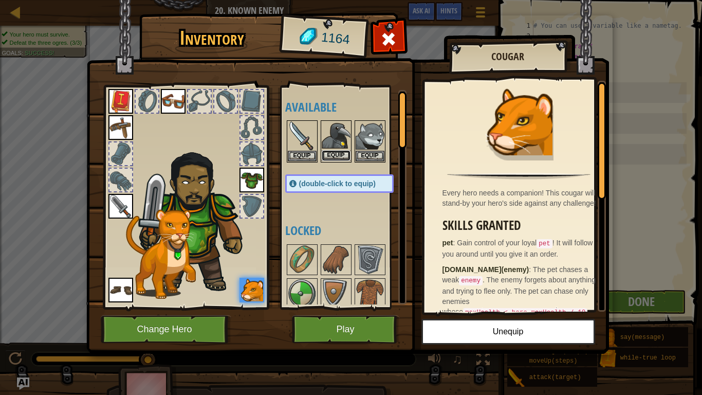
click at [341, 156] on button "Equip" at bounding box center [336, 155] width 29 height 11
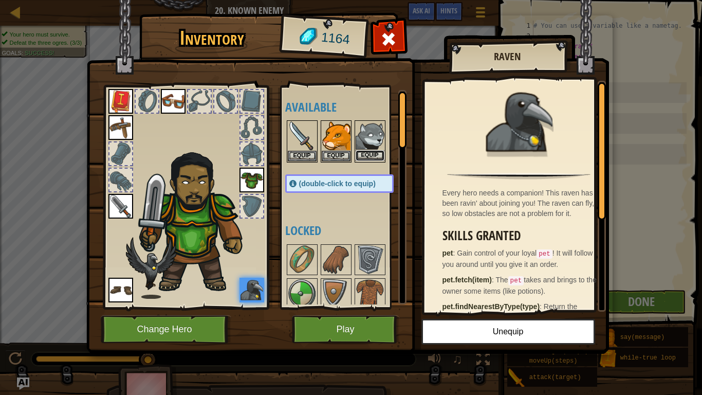
click at [364, 156] on button "Equip" at bounding box center [370, 155] width 29 height 11
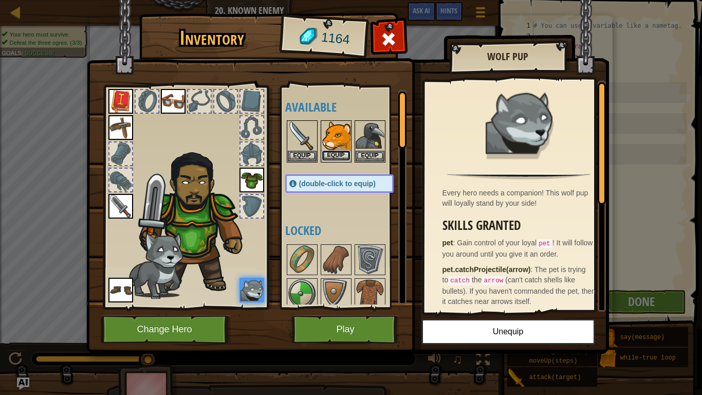
click at [333, 158] on button "Equip" at bounding box center [336, 155] width 29 height 11
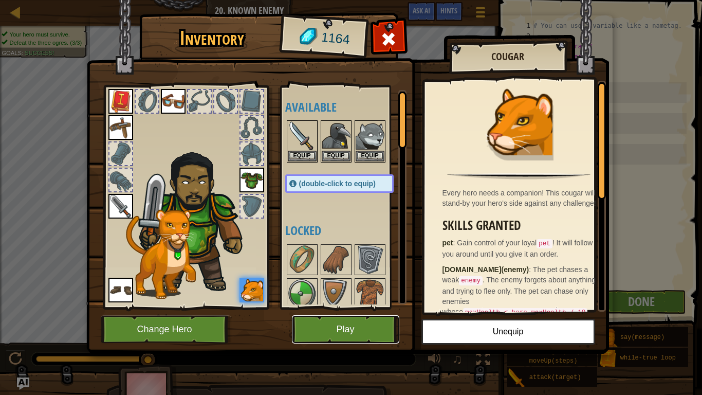
click at [349, 329] on button "Play" at bounding box center [345, 329] width 107 height 28
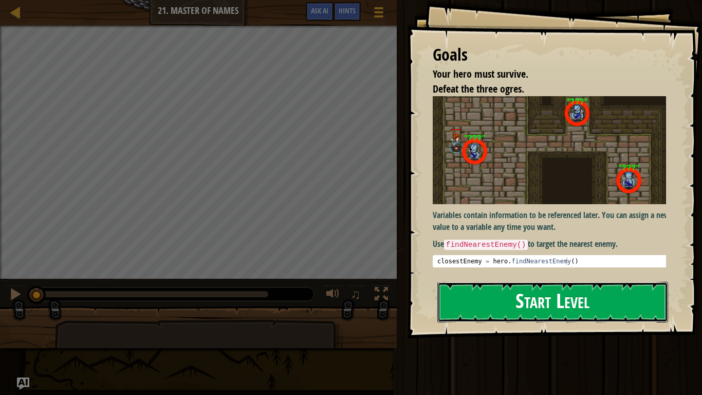
click at [597, 298] on button "Start Level" at bounding box center [552, 302] width 231 height 41
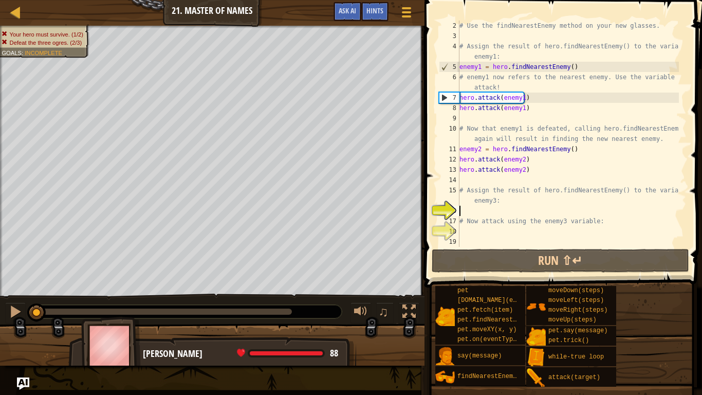
scroll to position [10, 0]
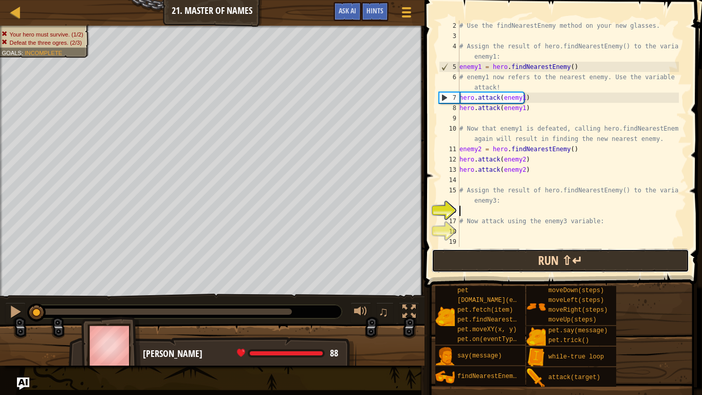
click at [522, 267] on button "Run ⇧↵" at bounding box center [560, 261] width 257 height 24
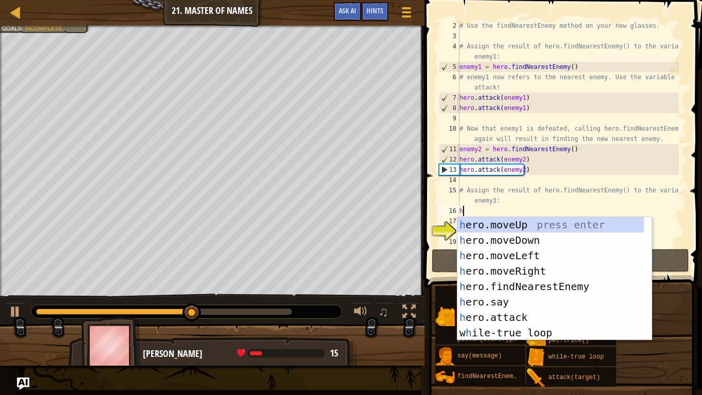
scroll to position [5, 0]
click at [470, 208] on div "# Use the findNearestEnemy method on your new glasses. # Assign the result of h…" at bounding box center [567, 144] width 221 height 247
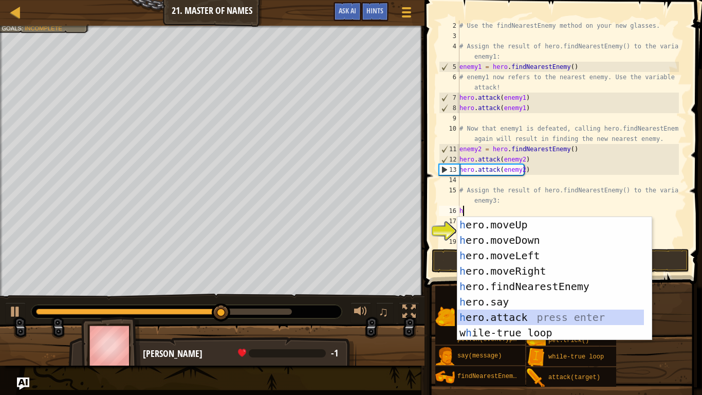
click at [489, 314] on div "h ero.moveUp press enter h ero.moveDown press enter h ero.moveLeft press enter …" at bounding box center [550, 294] width 186 height 154
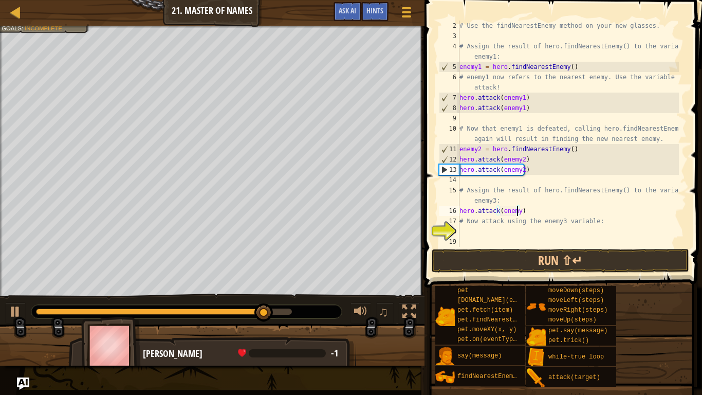
click at [518, 215] on div "# Use the findNearestEnemy method on your new glasses. # Assign the result of h…" at bounding box center [567, 144] width 221 height 247
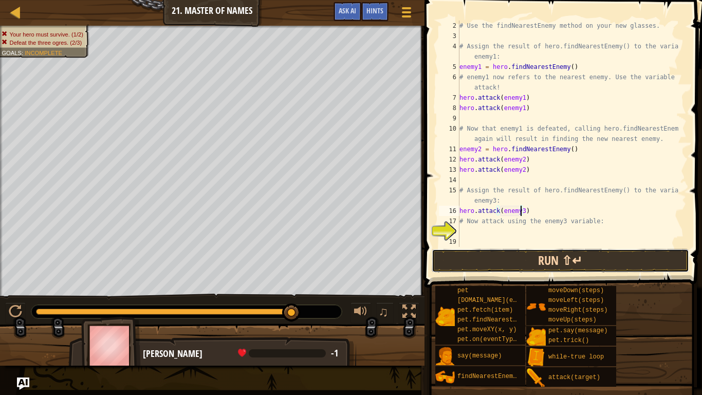
click at [527, 254] on button "Run ⇧↵" at bounding box center [560, 261] width 257 height 24
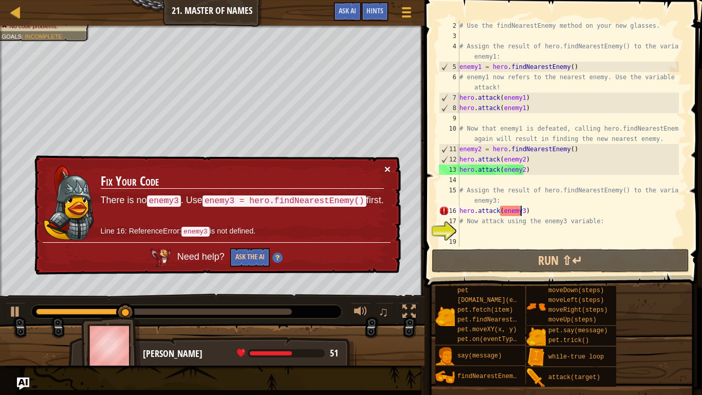
click at [387, 166] on button "×" at bounding box center [387, 168] width 6 height 11
click at [568, 219] on div "# Use the findNearestEnemy method on your new glasses. # Assign the result of h…" at bounding box center [567, 144] width 221 height 247
click at [565, 213] on div "# Use the findNearestEnemy method on your new glasses. # Assign the result of h…" at bounding box center [567, 144] width 221 height 247
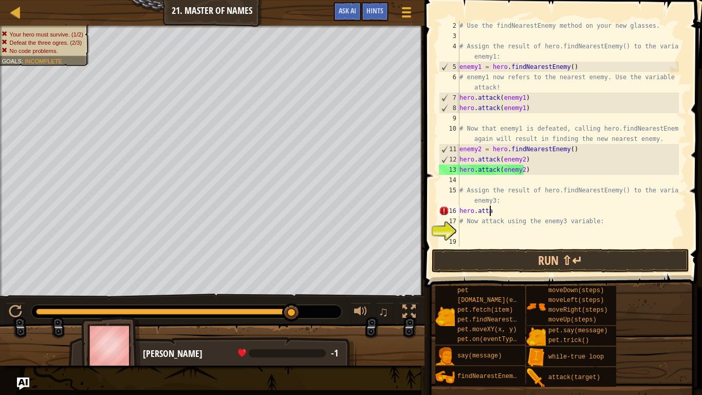
scroll to position [5, 2]
type textarea "h"
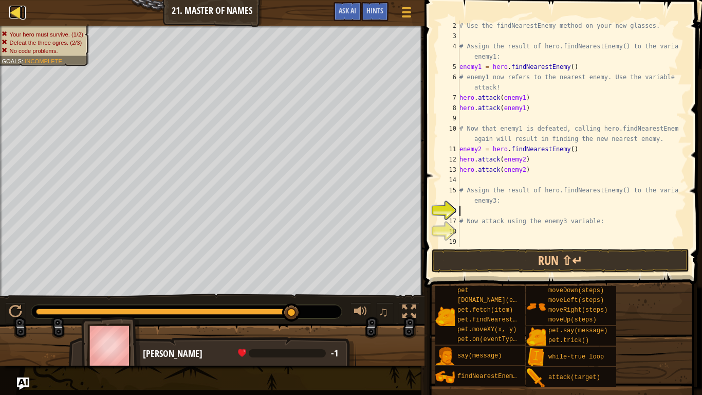
click at [22, 6] on div at bounding box center [15, 12] width 13 height 13
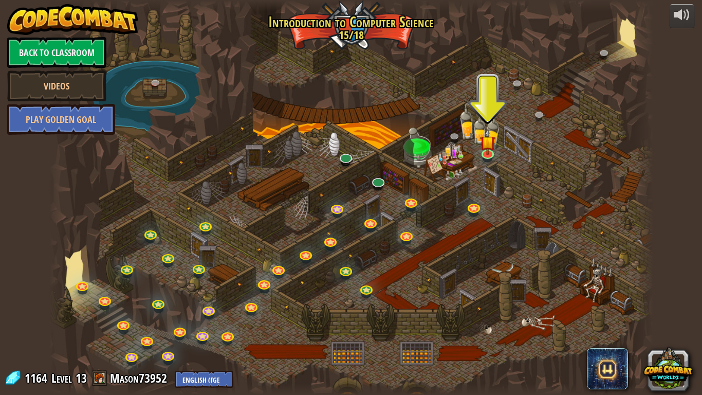
click at [477, 148] on div at bounding box center [351, 197] width 604 height 395
click at [482, 149] on img at bounding box center [487, 135] width 15 height 35
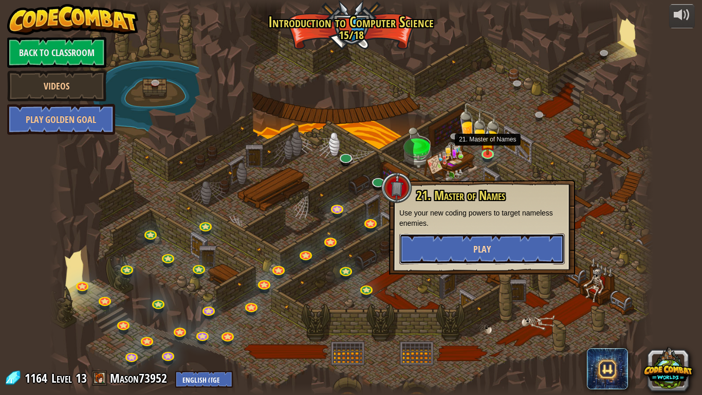
click at [493, 260] on button "Play" at bounding box center [481, 248] width 165 height 31
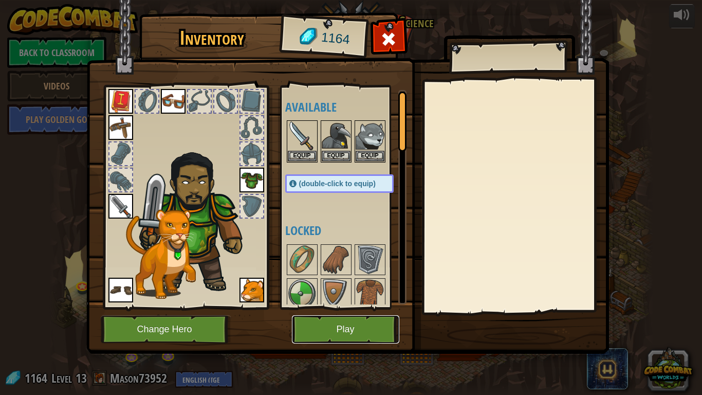
click at [376, 329] on button "Play" at bounding box center [345, 329] width 107 height 28
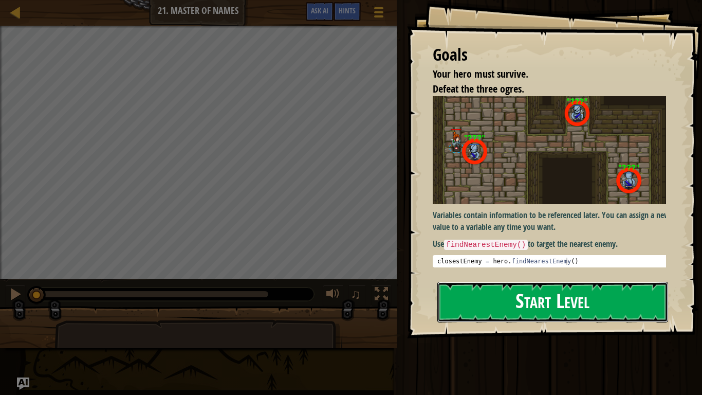
click at [618, 303] on button "Start Level" at bounding box center [552, 302] width 231 height 41
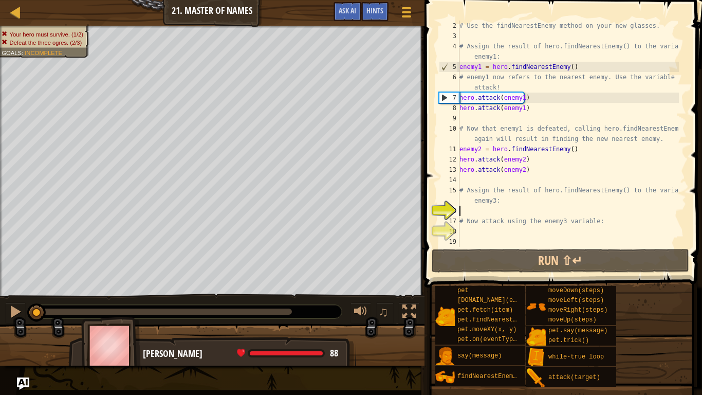
scroll to position [10, 0]
type textarea "h"
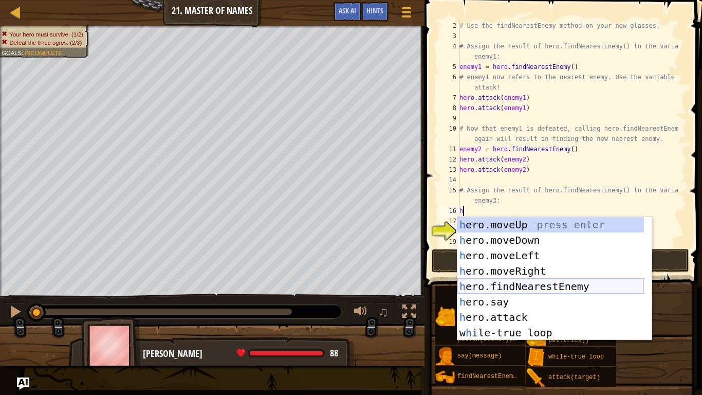
click at [528, 285] on div "h ero.moveUp press enter h ero.moveDown press enter h ero.moveLeft press enter …" at bounding box center [550, 294] width 186 height 154
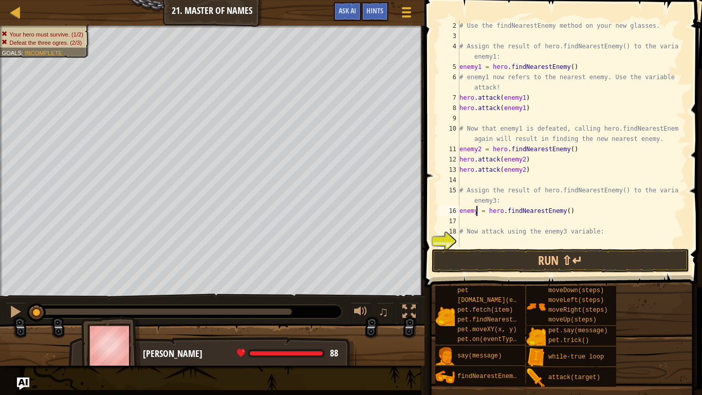
click at [476, 208] on div "# Use the findNearestEnemy method on your new glasses. # Assign the result of h…" at bounding box center [567, 144] width 221 height 247
type textarea "enemy2 = hero.findNearestEnemy()"
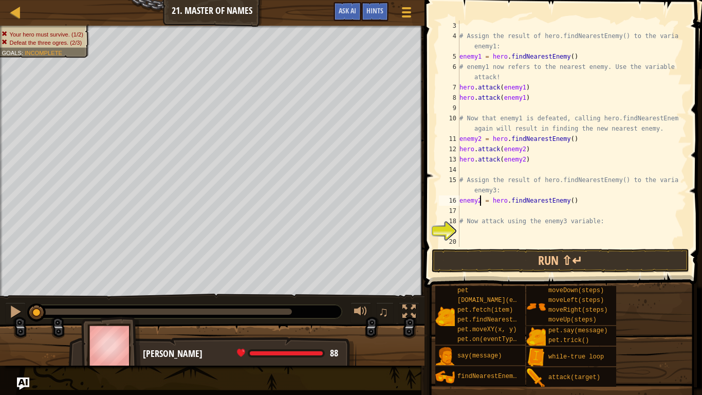
scroll to position [21, 0]
click at [490, 236] on div "# Assign the result of hero.findNearestEnemy() to the variable enemy1: enemy1 =…" at bounding box center [567, 144] width 221 height 247
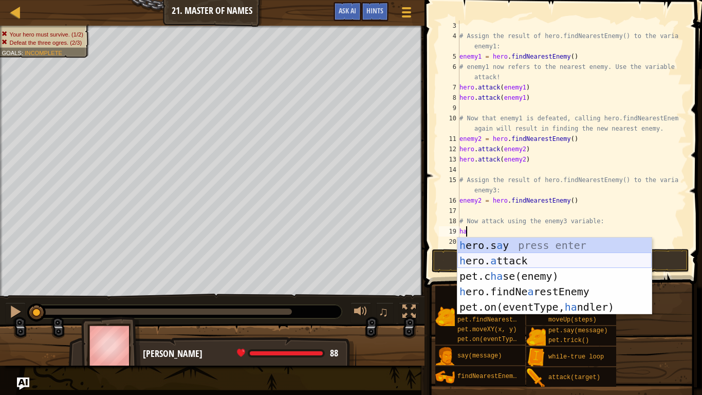
click at [525, 262] on div "h ero.s a y press enter h ero. a ttack press enter pet.c ha se(enemy) press ent…" at bounding box center [554, 291] width 194 height 108
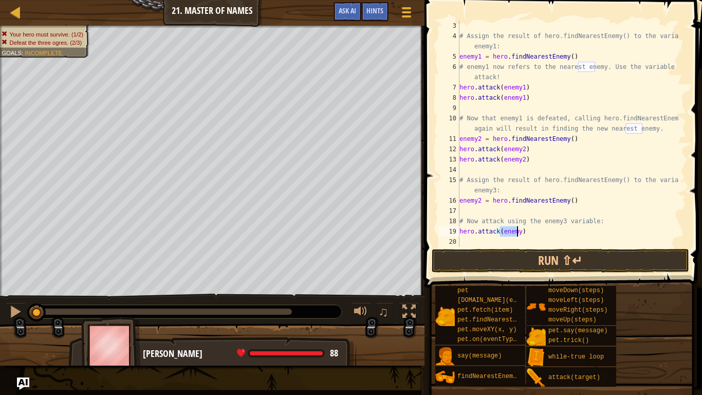
click at [517, 232] on div "# Assign the result of hero.findNearestEnemy() to the variable enemy1: enemy1 =…" at bounding box center [567, 144] width 221 height 247
type textarea "hero.attack(enemy3)"
click at [499, 242] on div "# Assign the result of hero.findNearestEnemy() to the variable enemy1: enemy1 =…" at bounding box center [567, 144] width 221 height 247
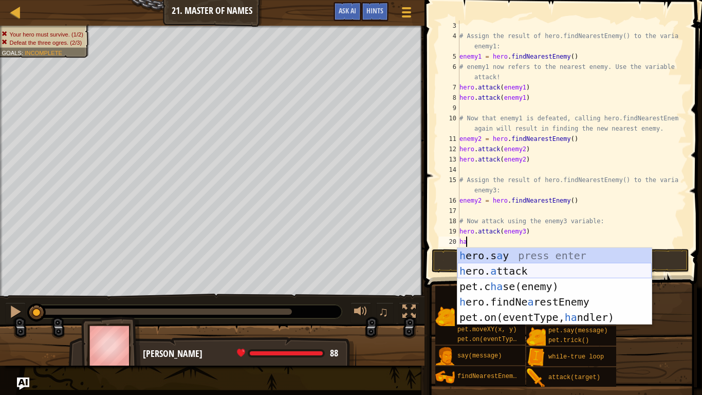
click at [512, 265] on div "h ero.s a y press enter h ero. a ttack press enter pet.c ha se(enemy) press ent…" at bounding box center [554, 302] width 194 height 108
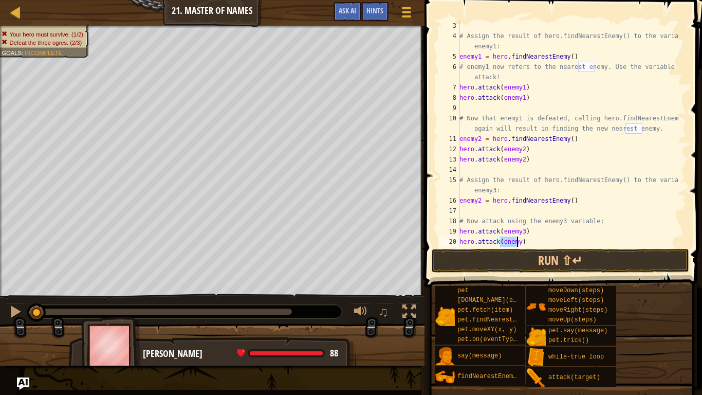
click at [515, 244] on div "# Assign the result of hero.findNearestEnemy() to the variable enemy1: enemy1 =…" at bounding box center [567, 144] width 221 height 247
click at [512, 260] on button "Run ⇧↵" at bounding box center [560, 261] width 257 height 24
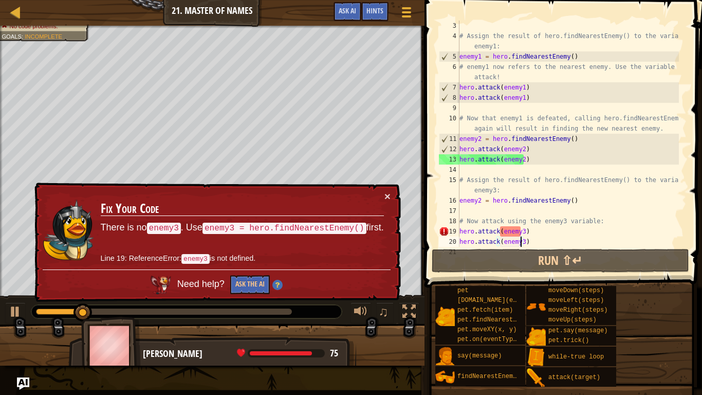
click at [478, 196] on div "# Assign the result of hero.findNearestEnemy() to the variable enemy1: enemy1 =…" at bounding box center [567, 144] width 221 height 247
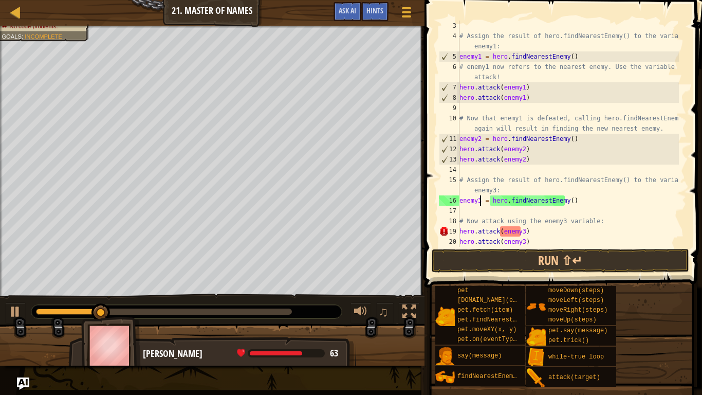
scroll to position [5, 2]
type textarea "enemy3 = hero.findNearestEnemy()"
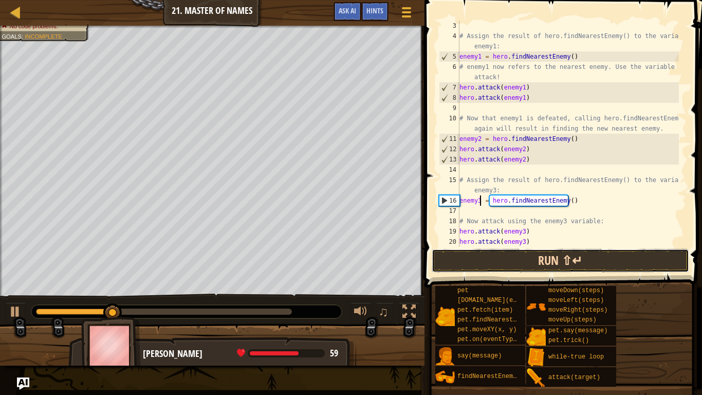
click at [508, 262] on button "Run ⇧↵" at bounding box center [560, 261] width 257 height 24
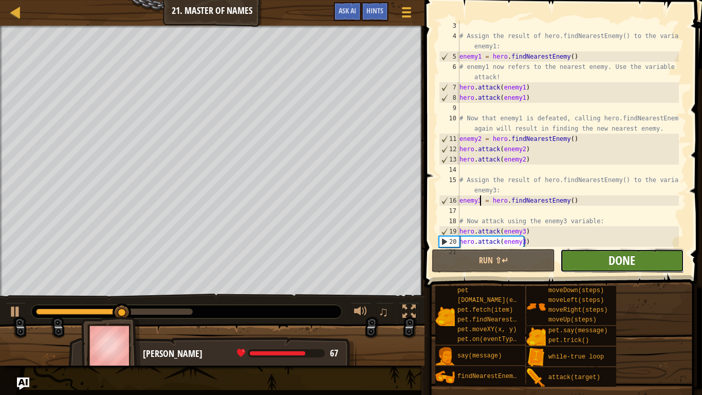
click at [618, 263] on span "Done" at bounding box center [621, 260] width 27 height 16
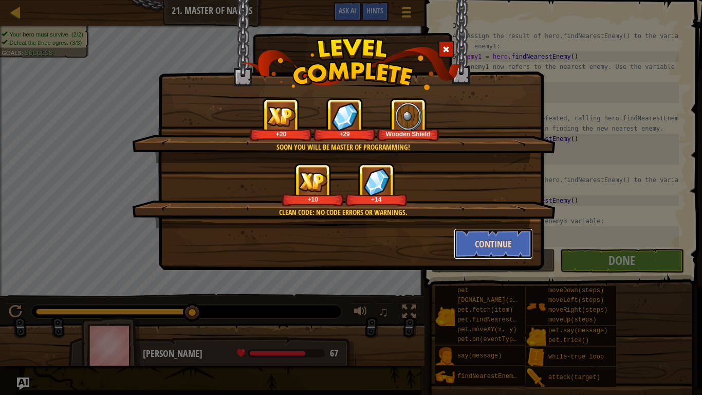
click at [505, 245] on button "Continue" at bounding box center [494, 243] width 80 height 31
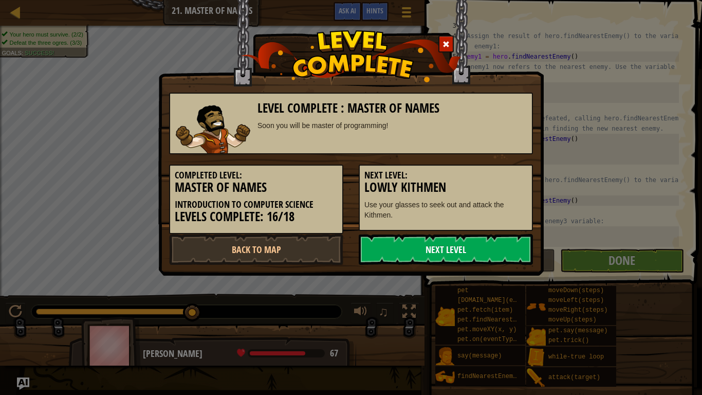
click at [498, 258] on link "Next Level" at bounding box center [446, 249] width 174 height 31
click at [490, 235] on link "Next Level" at bounding box center [446, 249] width 174 height 31
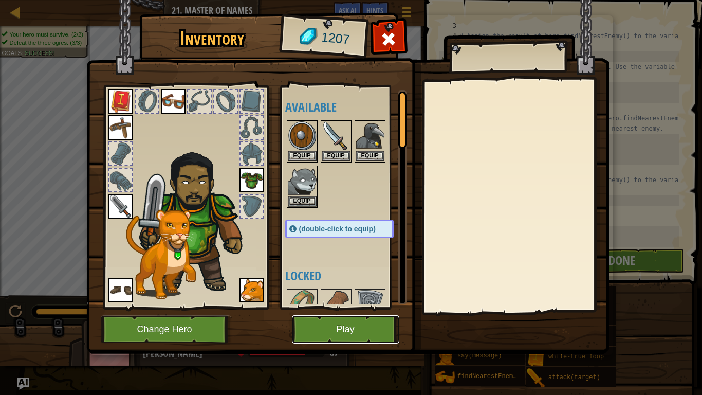
click at [351, 329] on button "Play" at bounding box center [345, 329] width 107 height 28
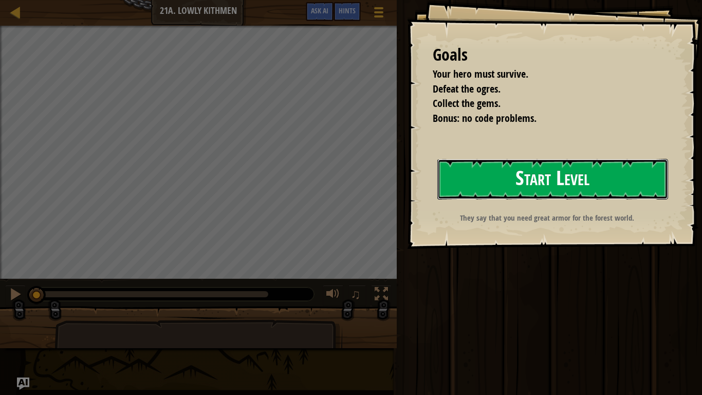
click at [605, 184] on button "Start Level" at bounding box center [552, 179] width 231 height 41
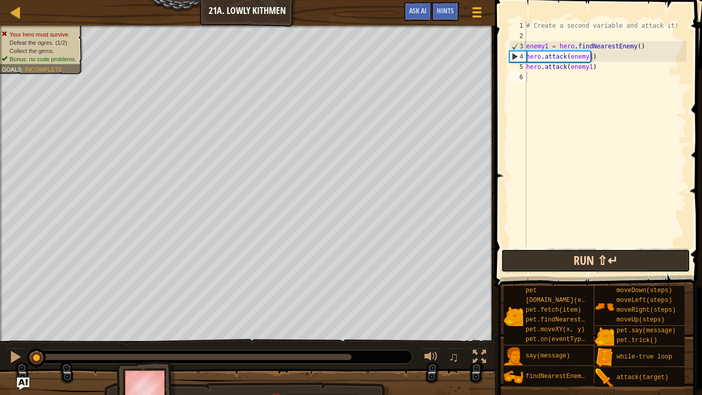
click at [589, 265] on button "Run ⇧↵" at bounding box center [595, 261] width 189 height 24
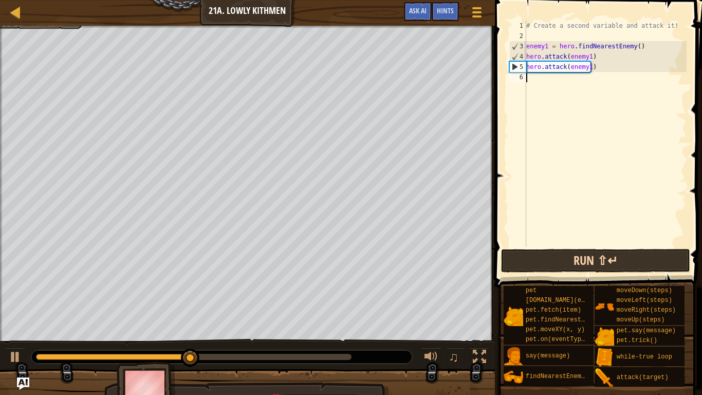
type textarea "m"
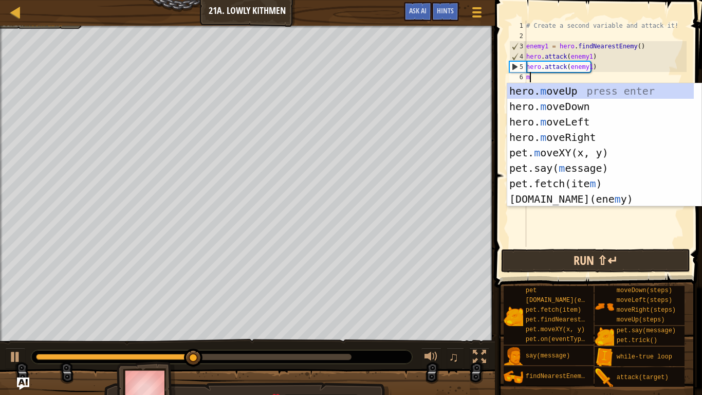
scroll to position [5, 0]
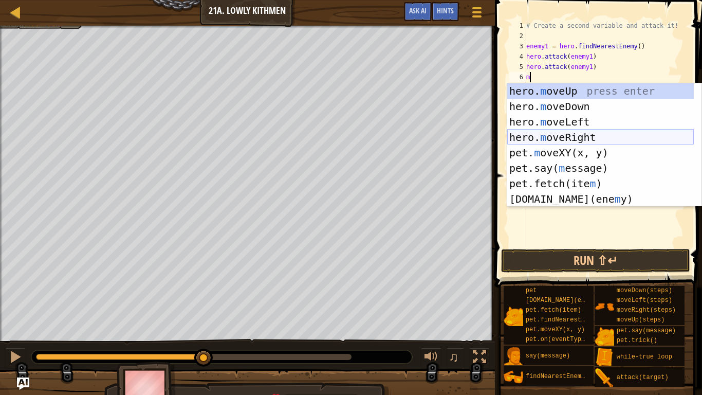
click at [598, 137] on div "hero. m oveUp press enter hero. m oveDown press enter hero. m oveLeft press ent…" at bounding box center [600, 160] width 186 height 154
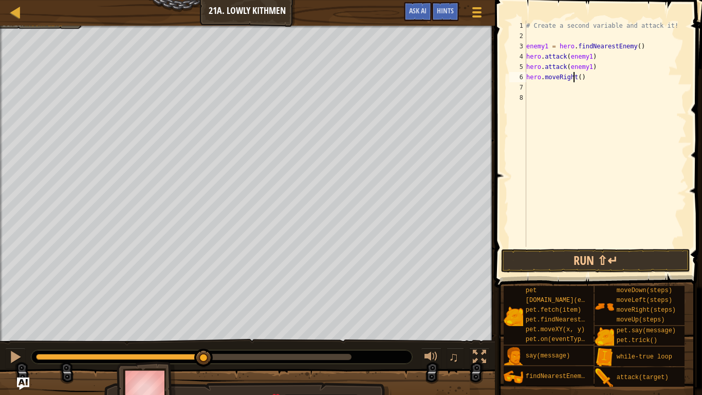
click at [573, 80] on div "# Create a second variable and attack it! enemy1 = hero . findNearestEnemy ( ) …" at bounding box center [605, 144] width 162 height 247
click at [576, 78] on div "# Create a second variable and attack it! enemy1 = hero . findNearestEnemy ( ) …" at bounding box center [605, 144] width 162 height 247
type textarea ")"
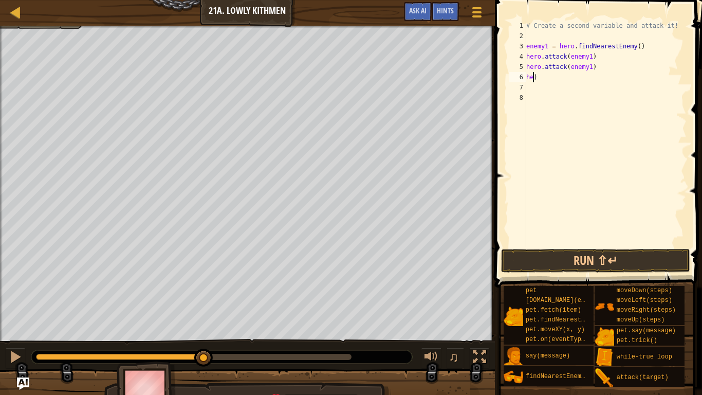
scroll to position [5, 0]
click at [590, 78] on div "# Create a second variable and attack it! enemy1 = hero . findNearestEnemy ( ) …" at bounding box center [605, 144] width 162 height 247
type textarea "m"
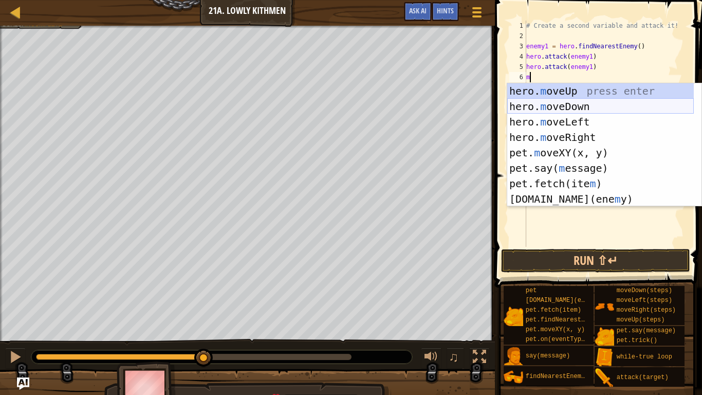
click at [589, 103] on div "hero. m oveUp press enter hero. m oveDown press enter hero. m oveLeft press ent…" at bounding box center [600, 160] width 186 height 154
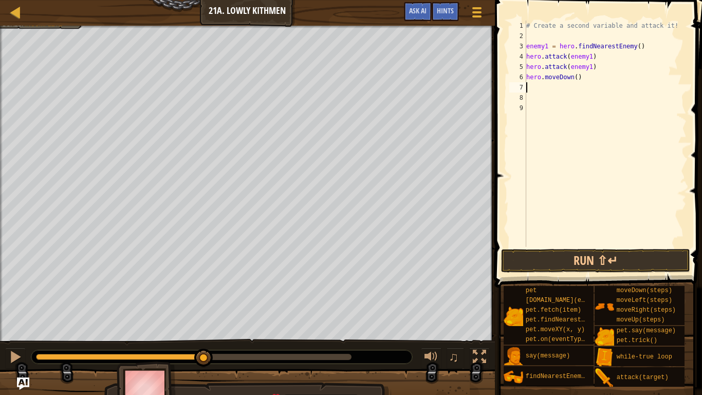
type textarea "m"
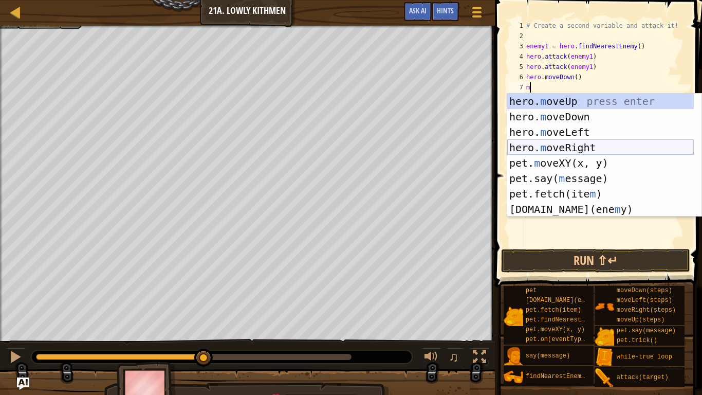
click at [586, 144] on div "hero. m oveUp press enter hero. m oveDown press enter hero. m oveLeft press ent…" at bounding box center [600, 171] width 186 height 154
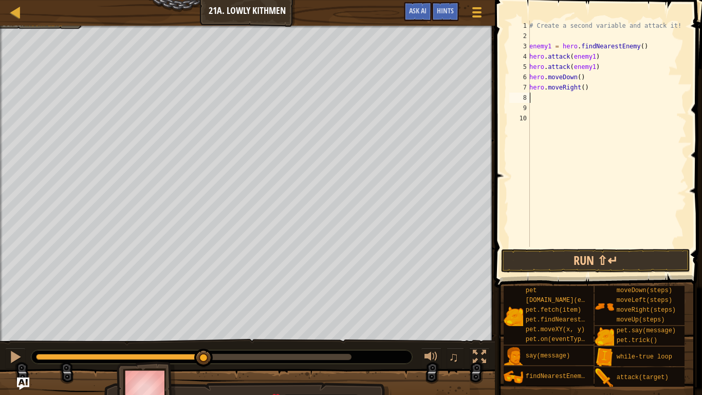
click at [581, 90] on div "# Create a second variable and attack it! enemy1 = hero . findNearestEnemy ( ) …" at bounding box center [606, 144] width 159 height 247
type textarea "hero.moveRight(4)"
click at [587, 254] on button "Run ⇧↵" at bounding box center [595, 261] width 189 height 24
